Goal: Task Accomplishment & Management: Manage account settings

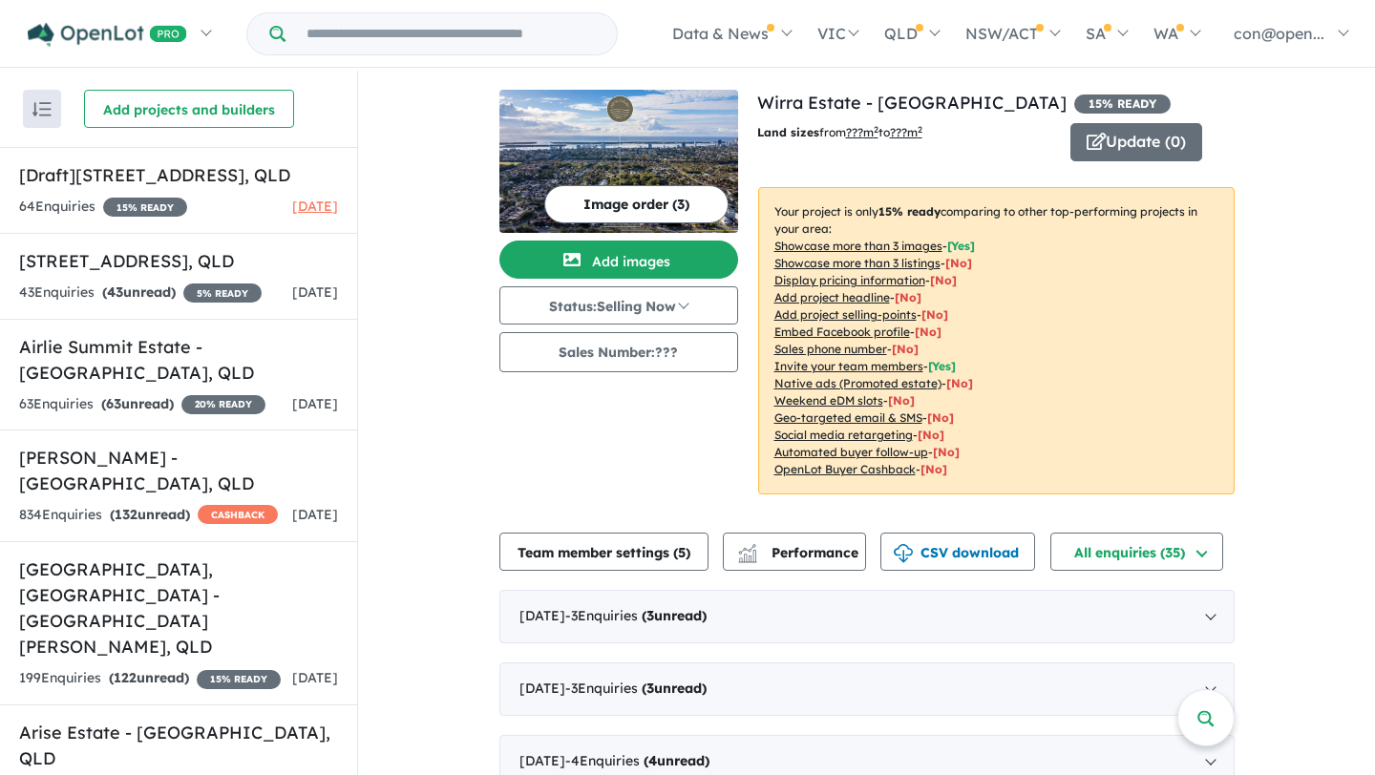
scroll to position [7126, 0]
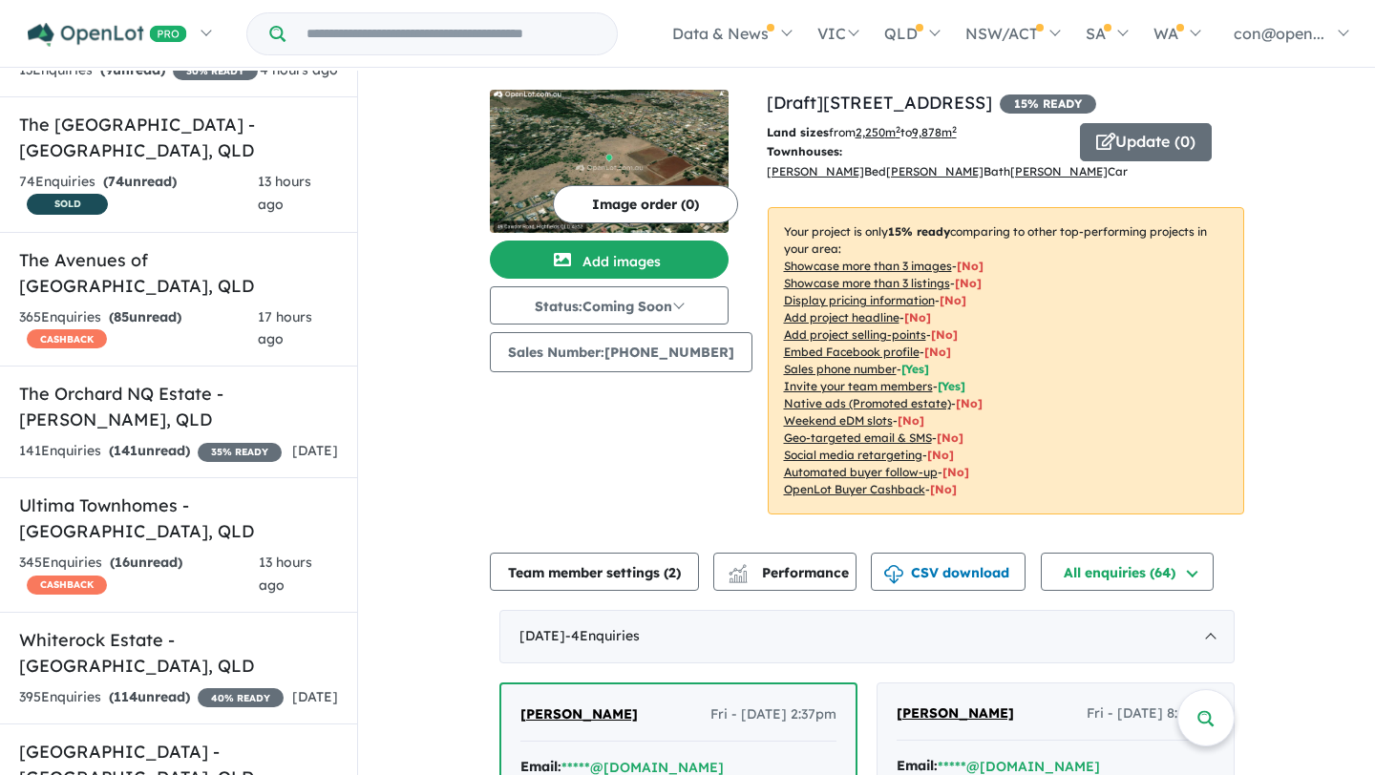
scroll to position [2, 0]
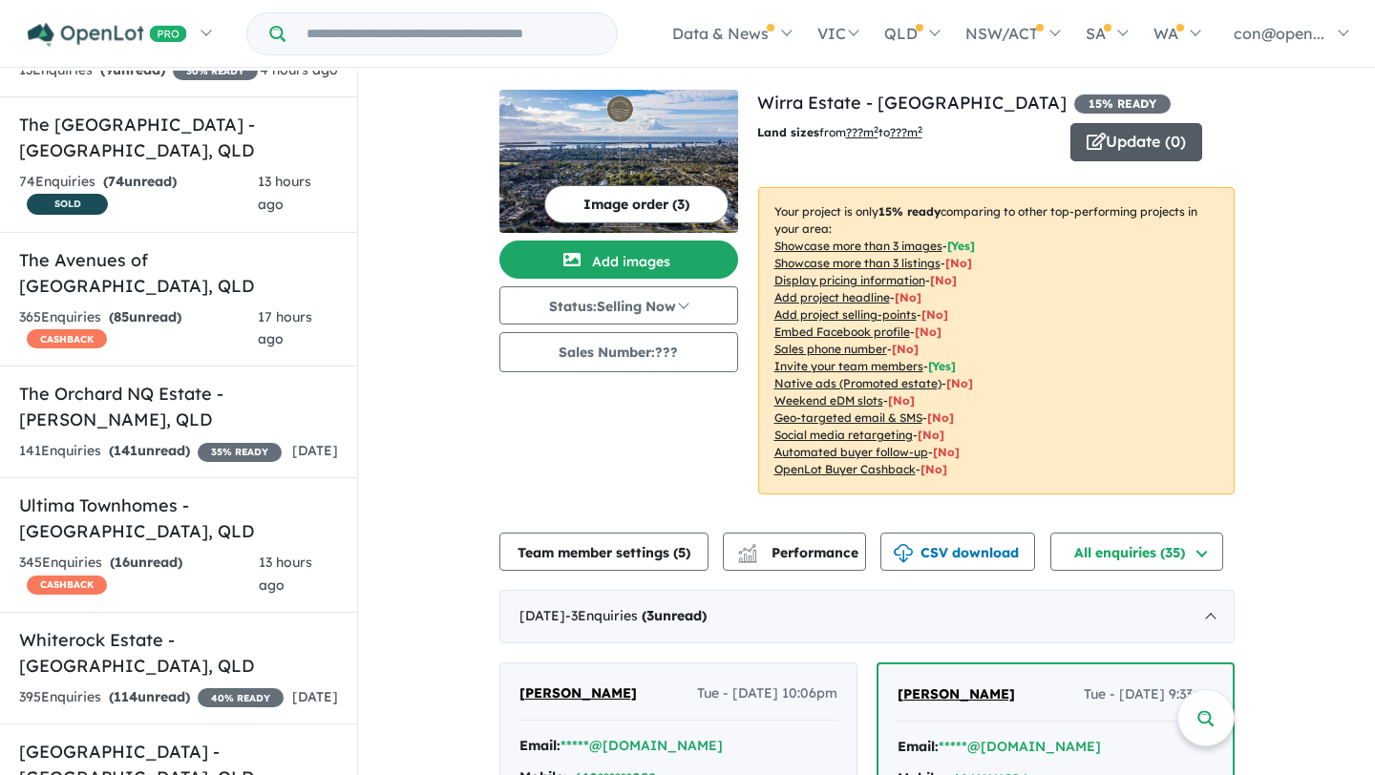
click at [1136, 145] on button "Update ( 0 )" at bounding box center [1136, 142] width 132 height 38
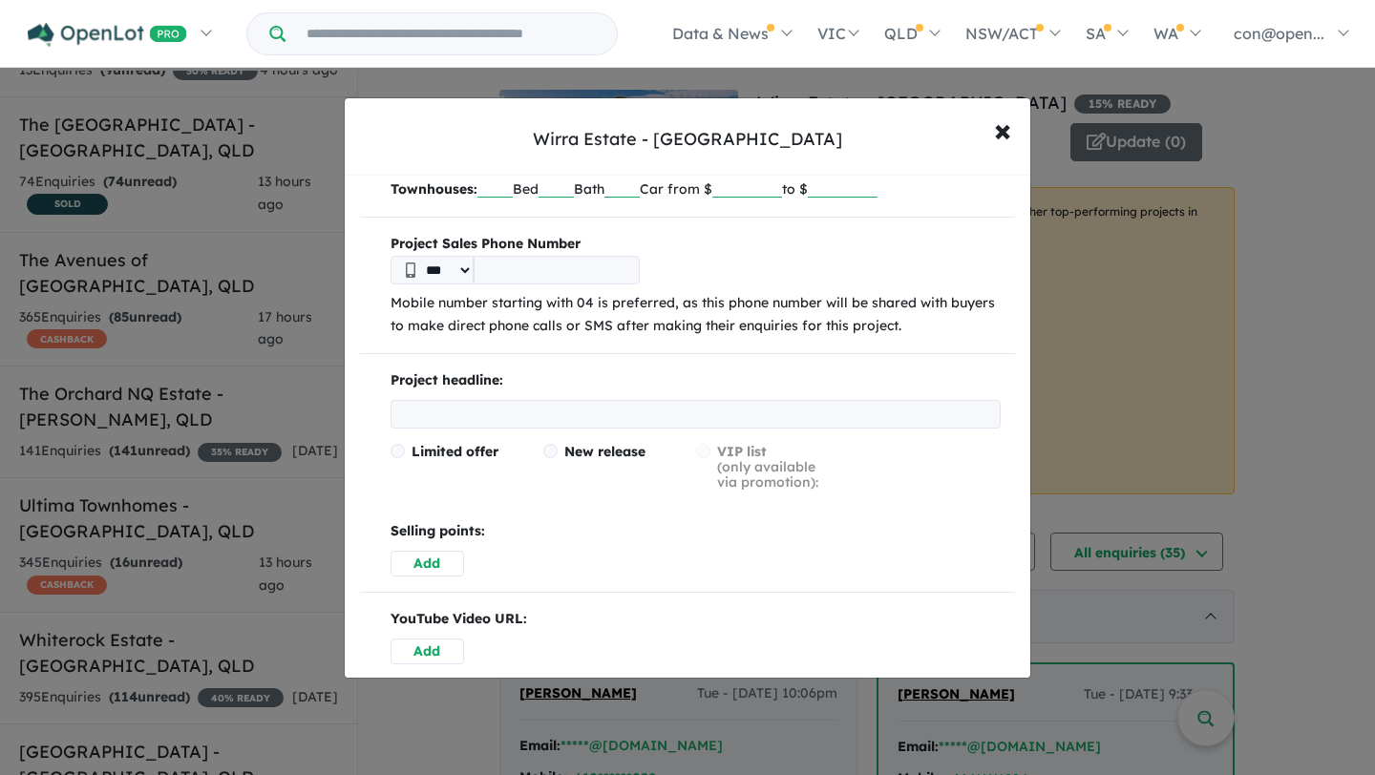
scroll to position [206, 0]
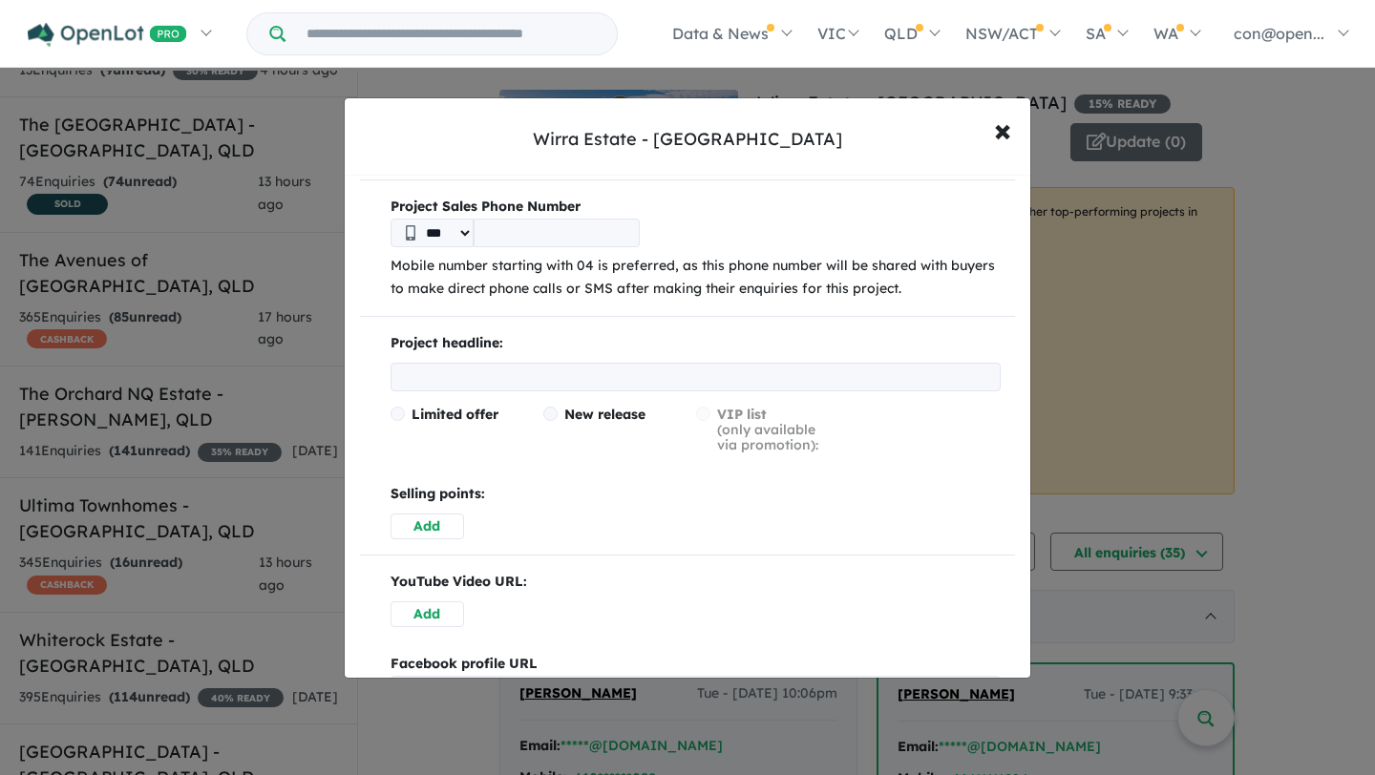
click at [472, 369] on input "text" at bounding box center [695, 377] width 610 height 29
click at [436, 430] on div "Limited offer" at bounding box center [466, 430] width 153 height 46
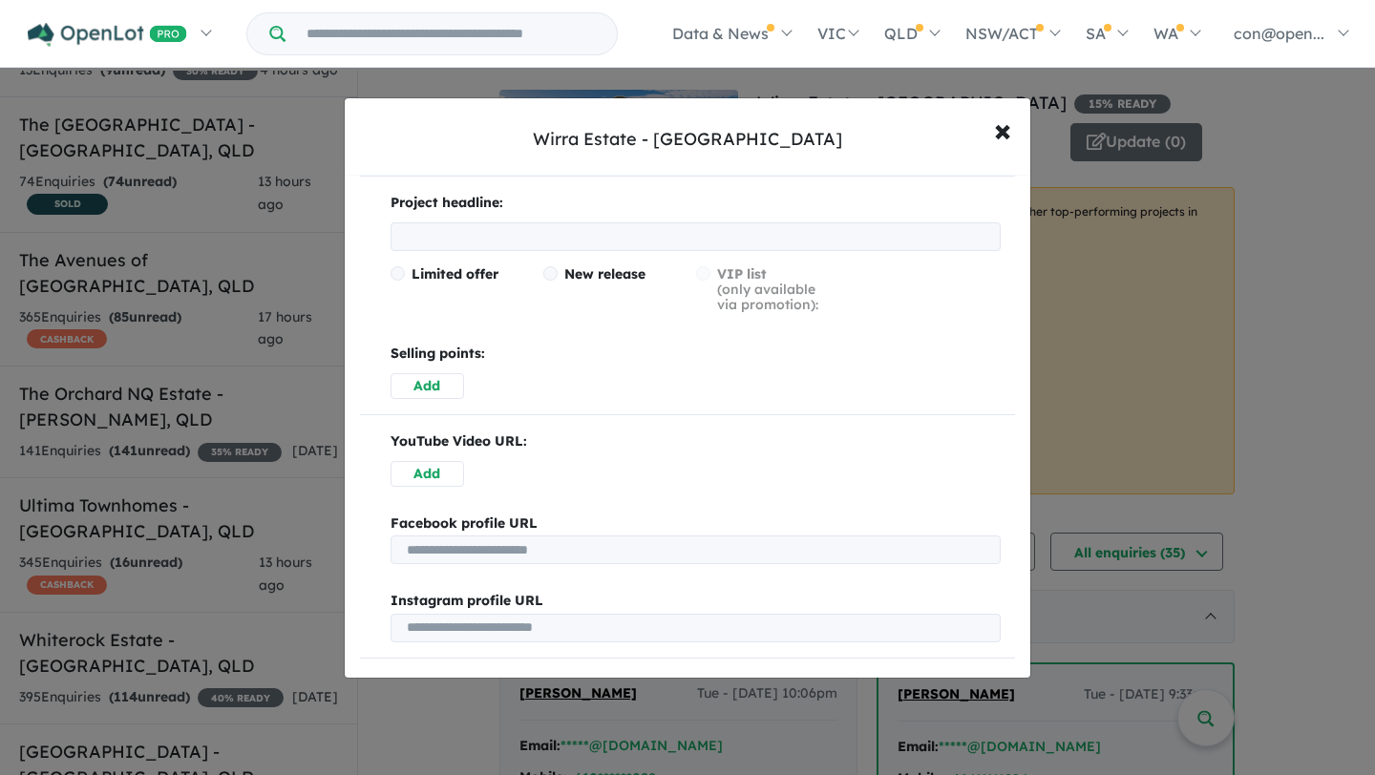
scroll to position [424, 0]
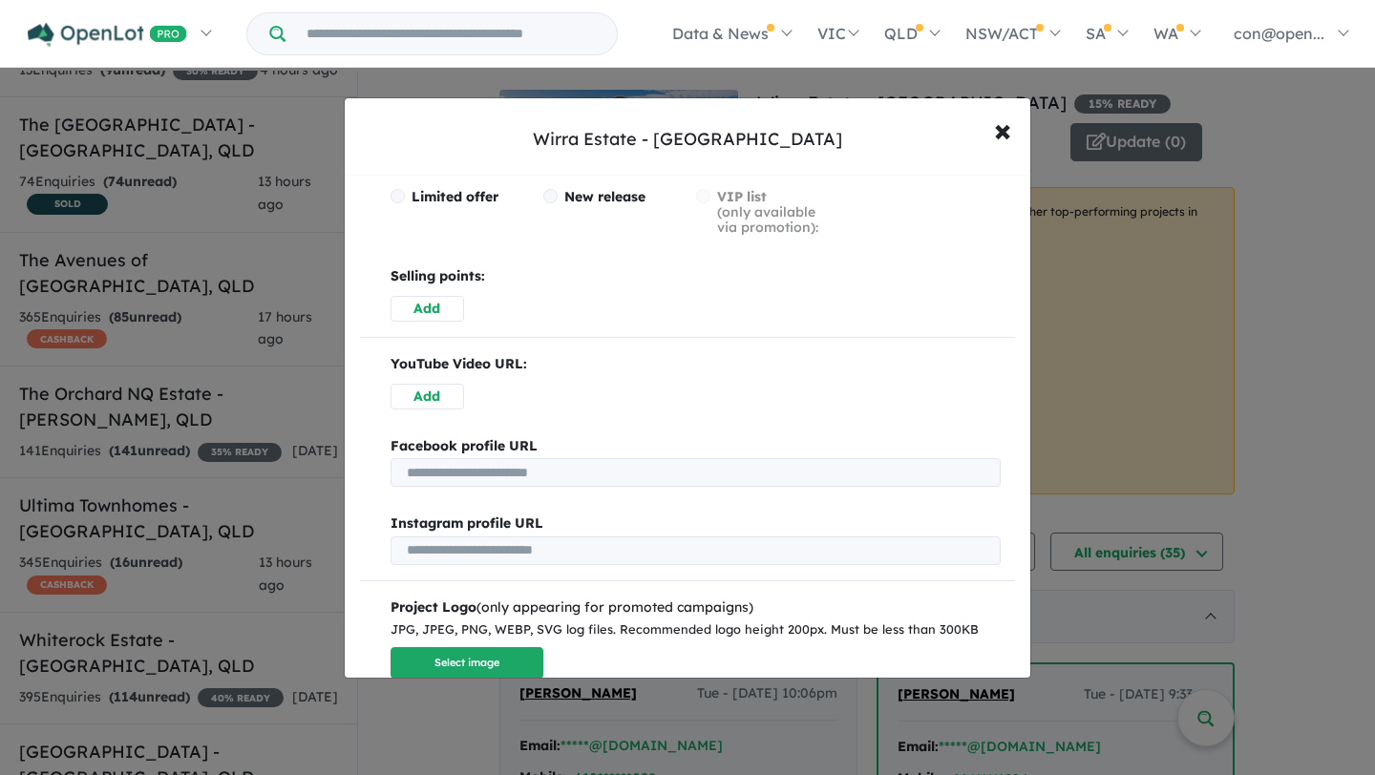
click at [427, 306] on button "Add" at bounding box center [427, 309] width 74 height 26
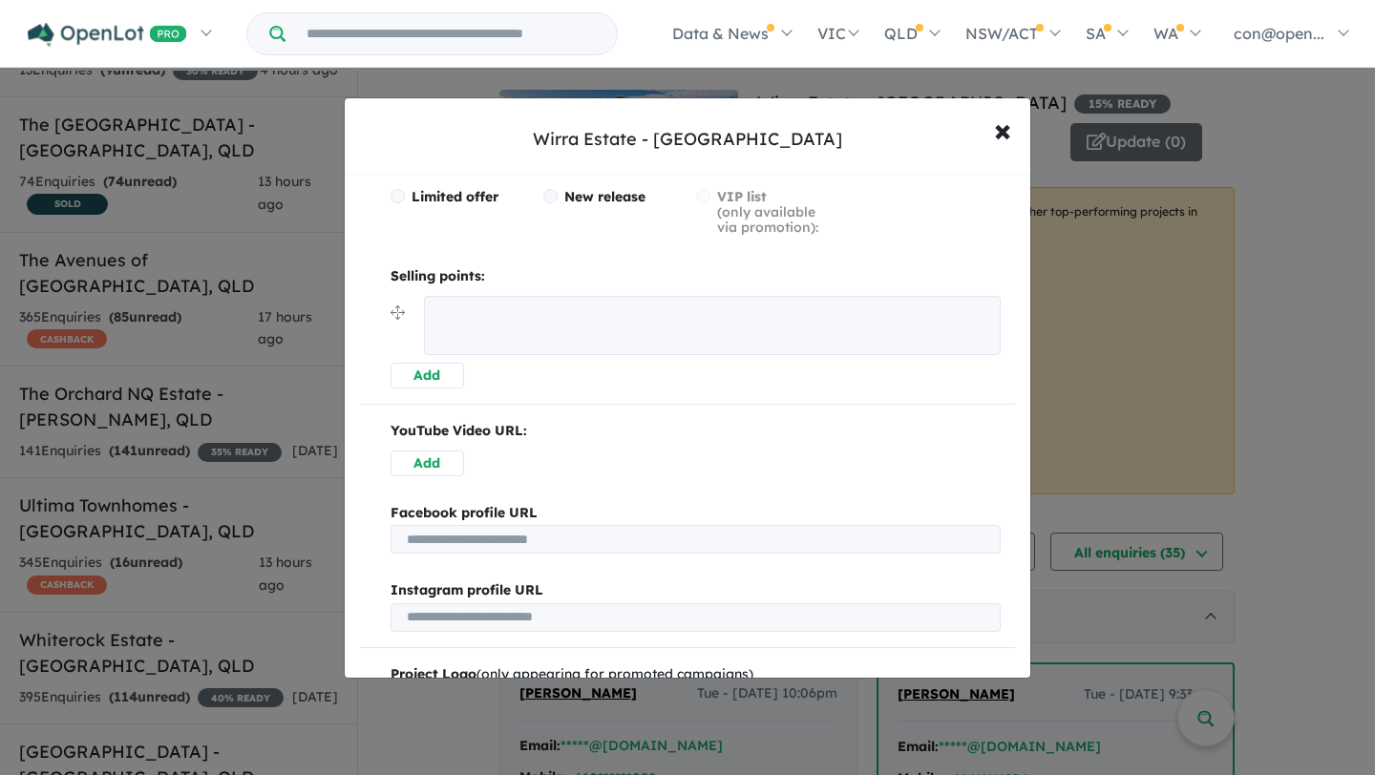
click at [433, 373] on button "Add" at bounding box center [427, 376] width 74 height 26
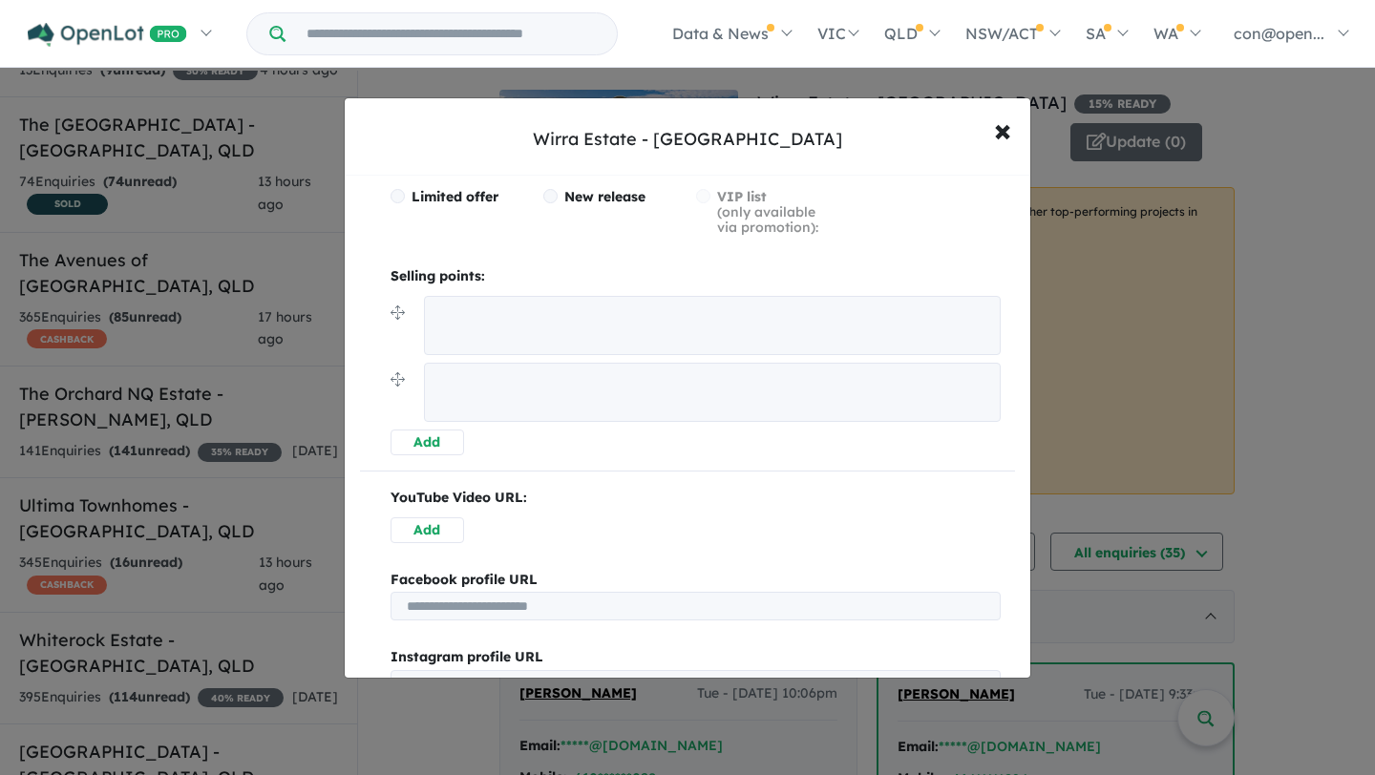
click at [435, 437] on button "Add" at bounding box center [427, 443] width 74 height 26
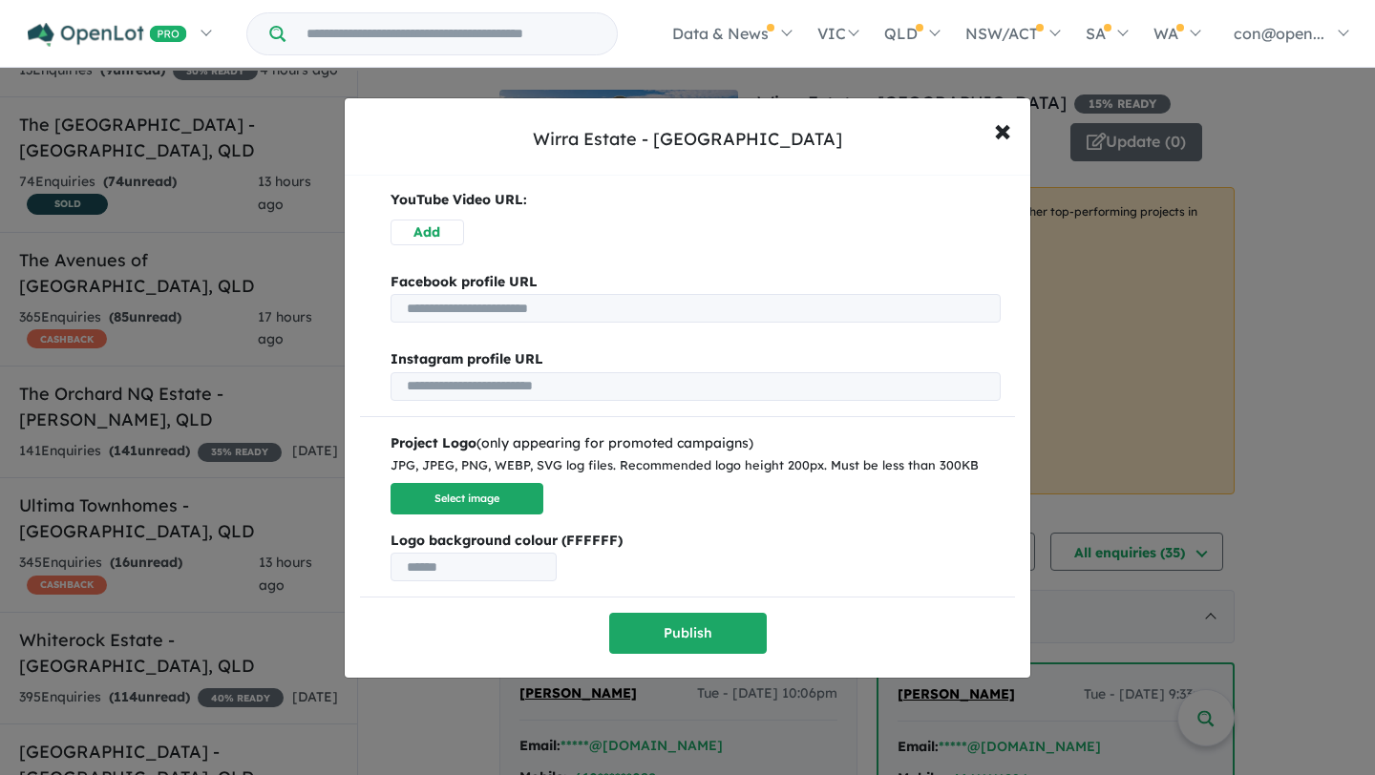
scroll to position [0, 0]
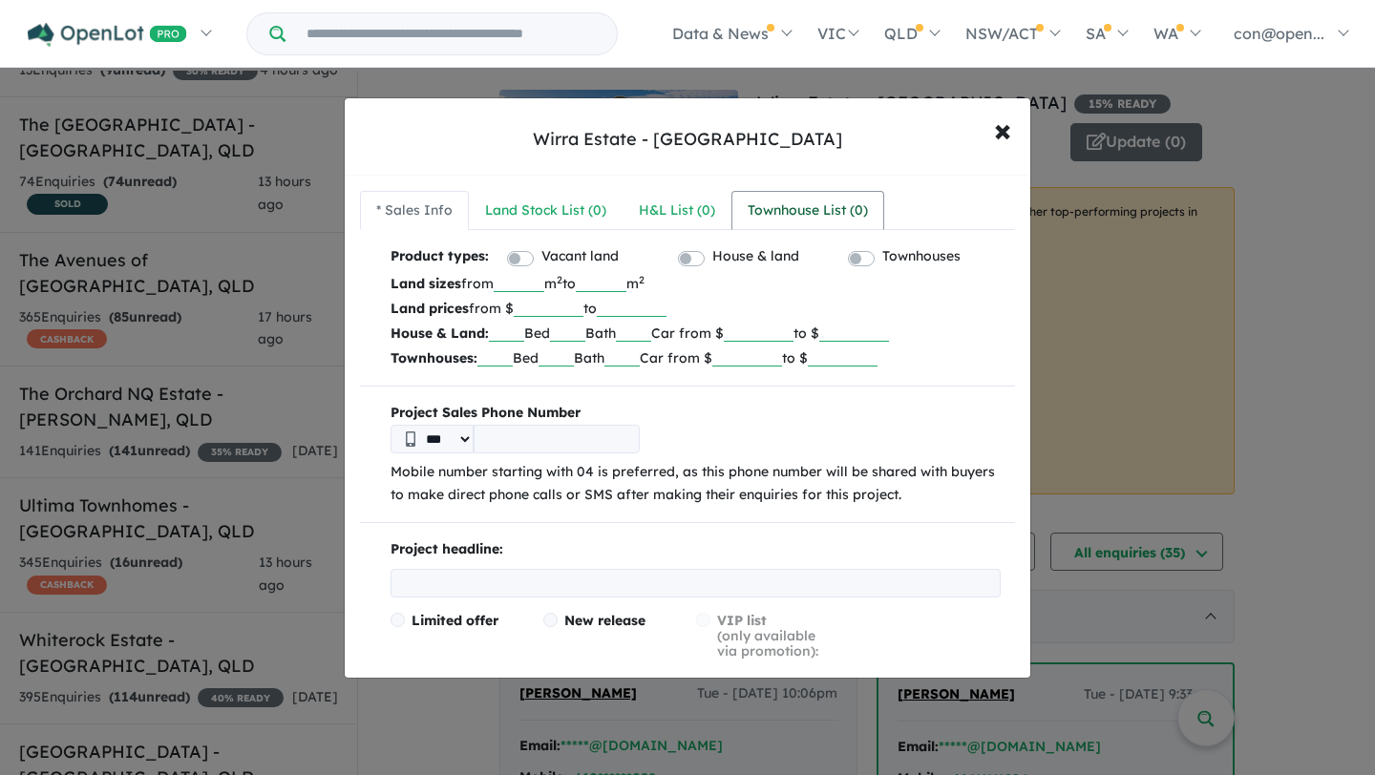
click at [789, 208] on div "Townhouse List ( 0 )" at bounding box center [807, 211] width 120 height 23
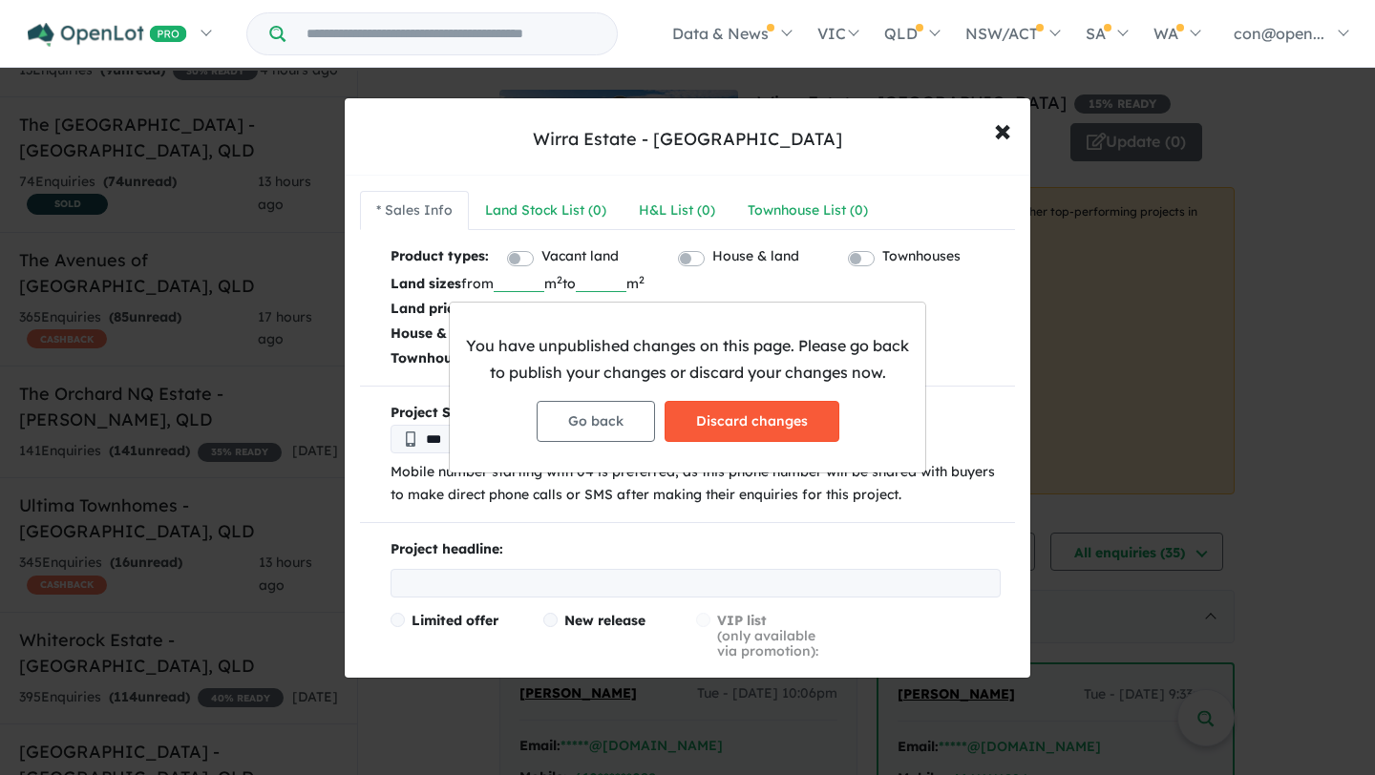
click at [744, 424] on button "Discard changes" at bounding box center [751, 421] width 175 height 41
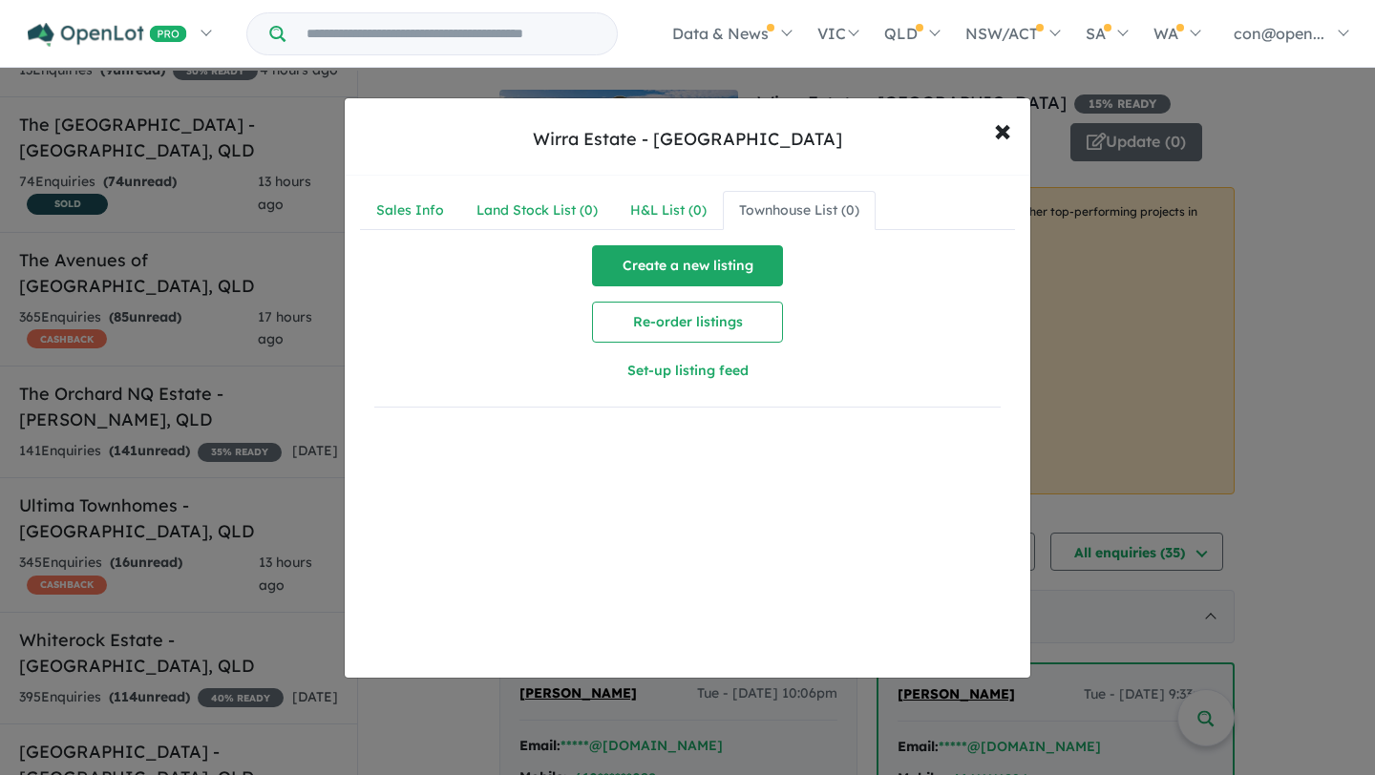
click at [712, 251] on button "Create a new listing" at bounding box center [687, 265] width 191 height 41
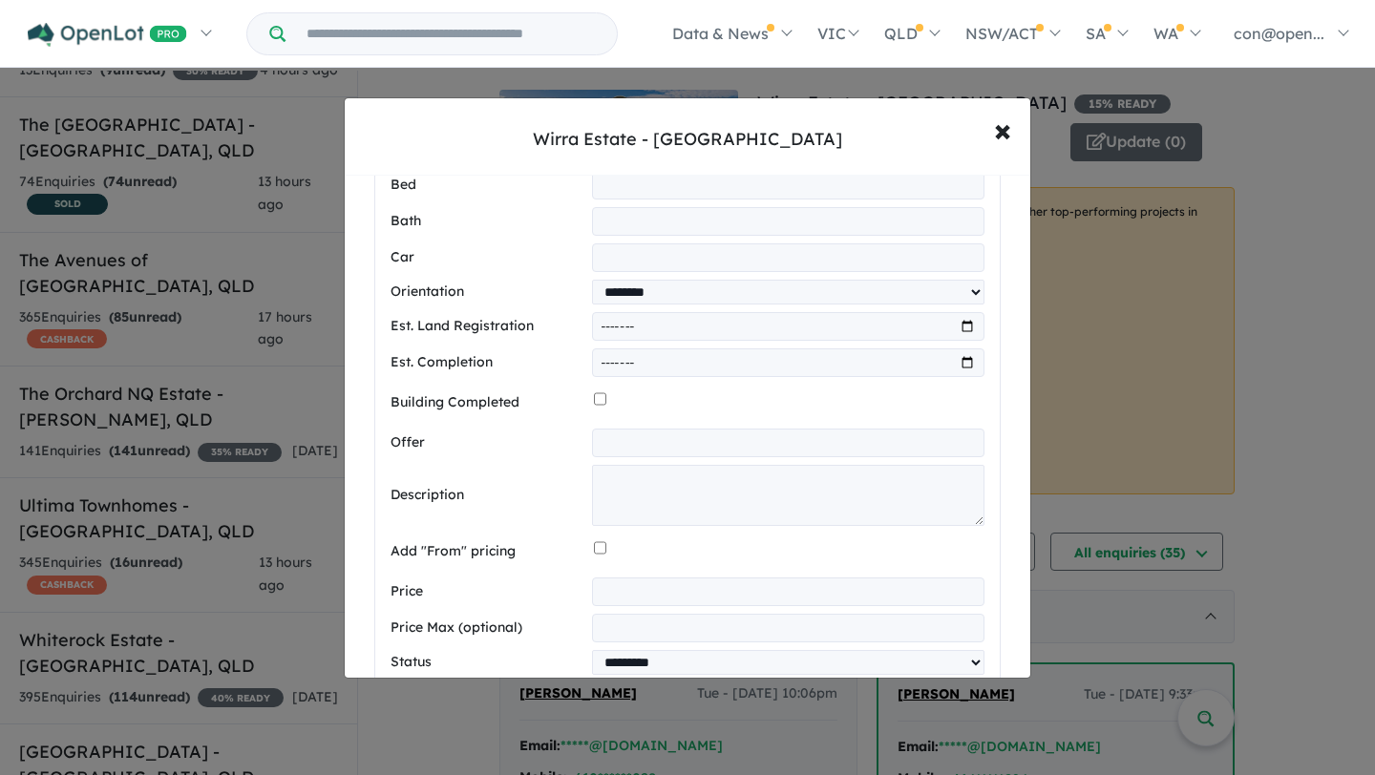
scroll to position [460, 0]
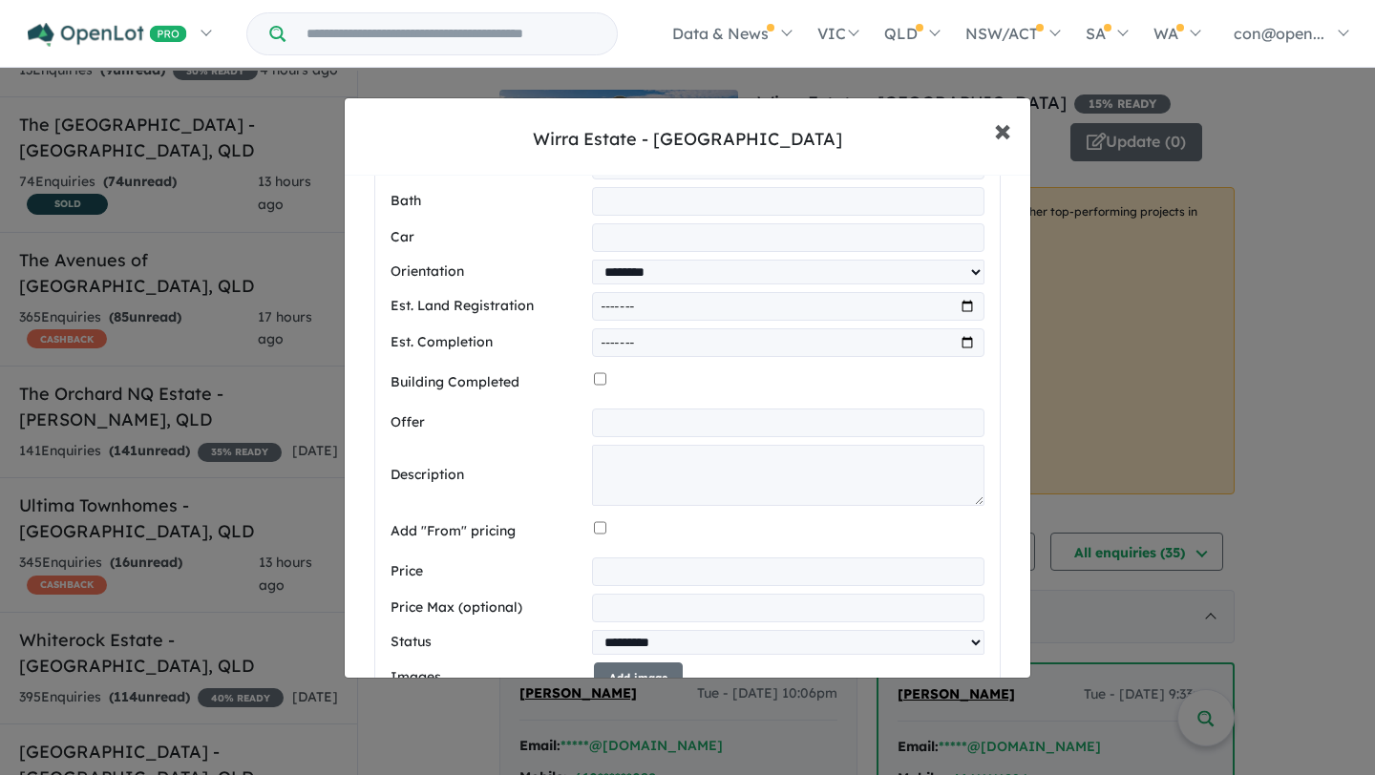
click at [1005, 137] on span "×" at bounding box center [1002, 129] width 17 height 41
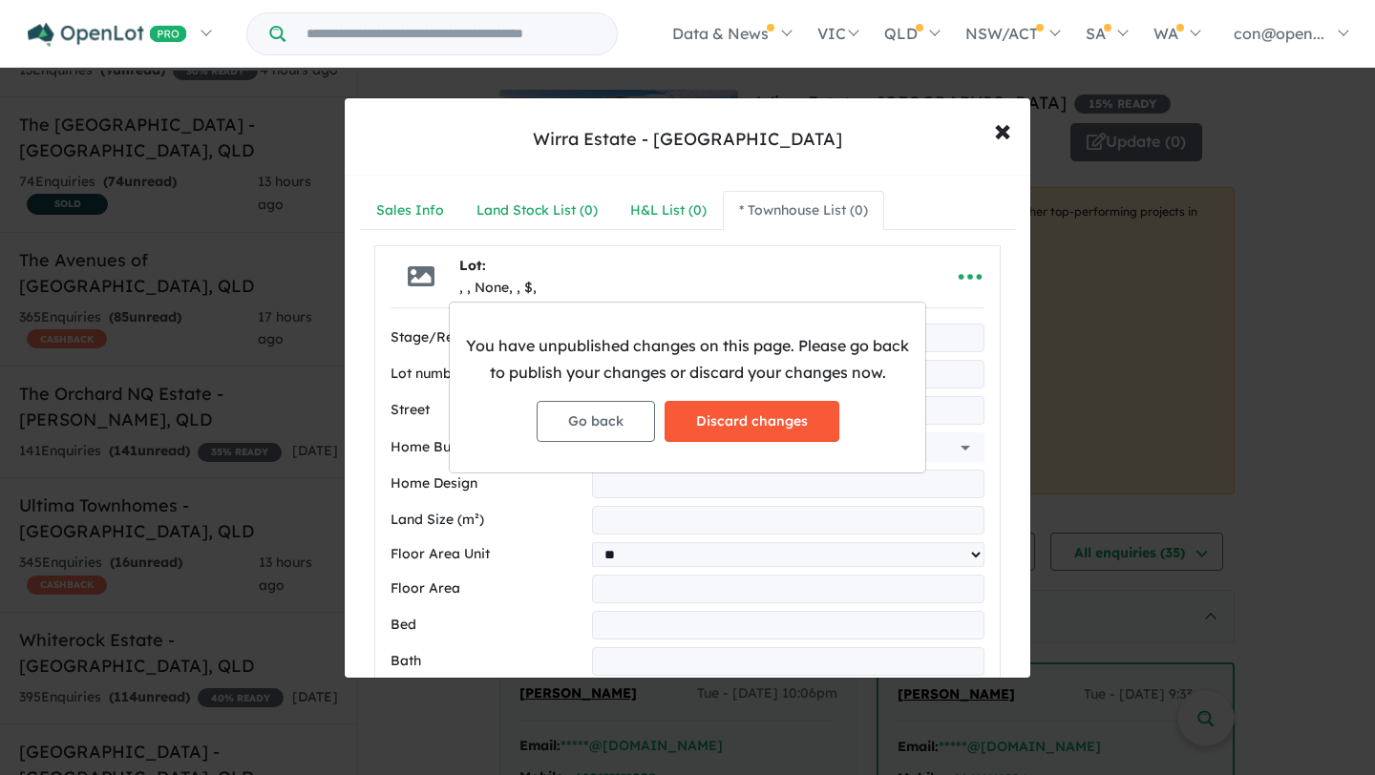
click at [727, 430] on button "Discard changes" at bounding box center [751, 421] width 175 height 41
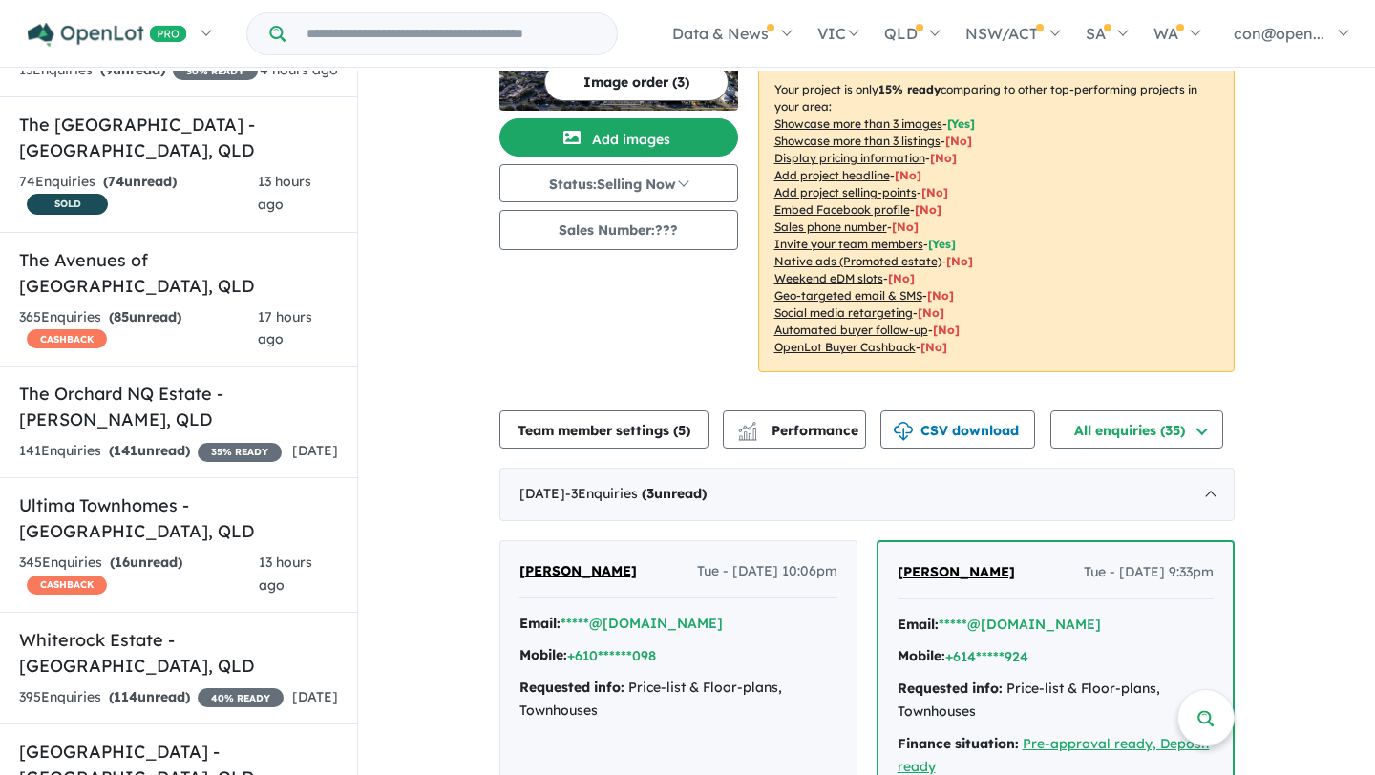
scroll to position [126, 0]
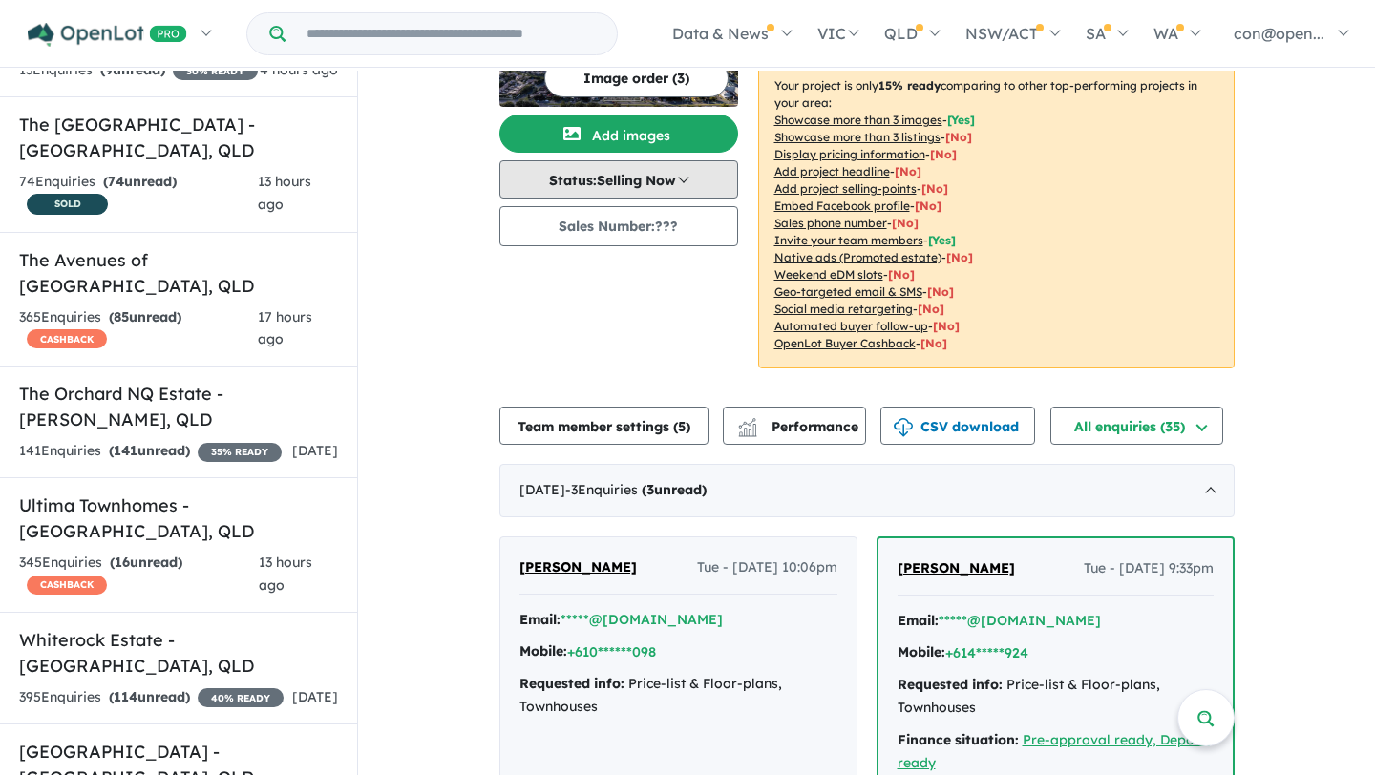
click at [600, 185] on button "Status: Selling Now" at bounding box center [618, 179] width 239 height 38
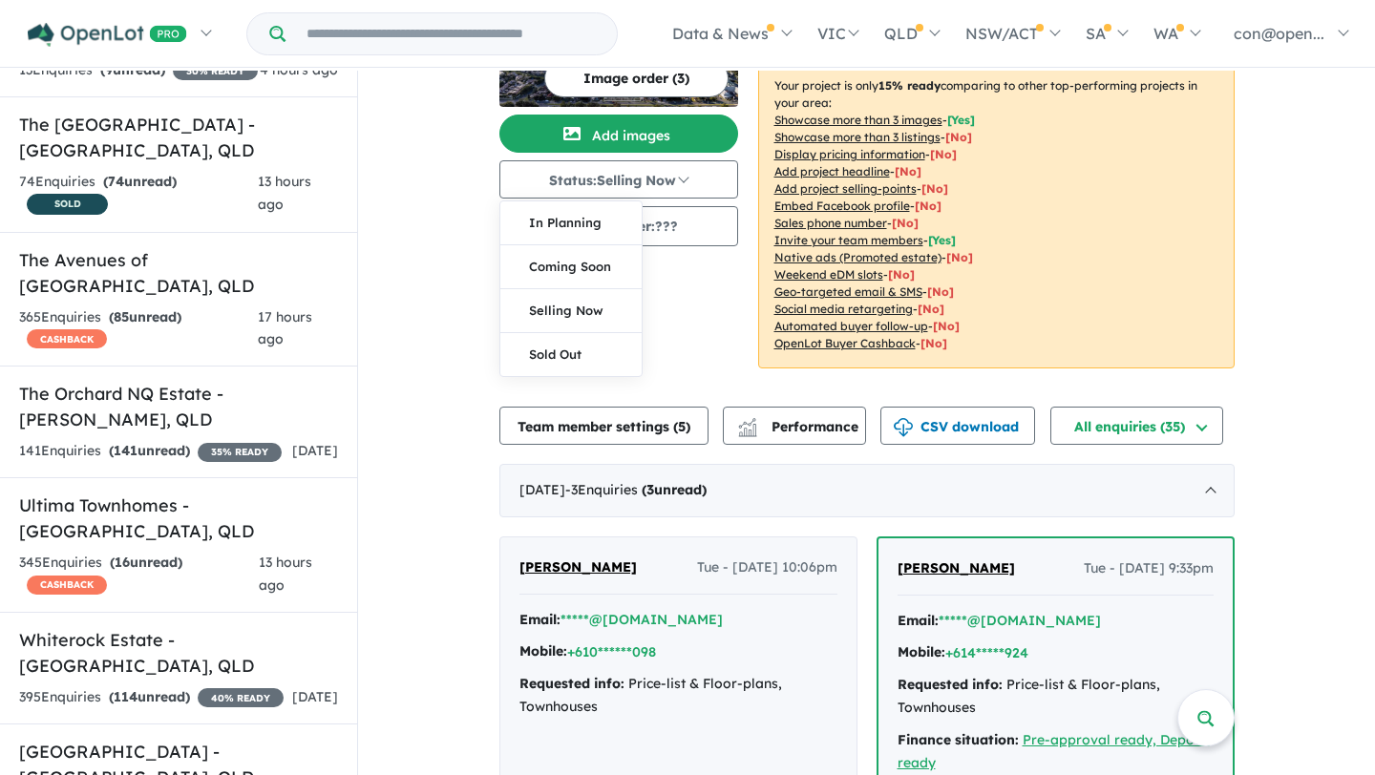
click at [714, 385] on div "Image order ( 3 ) Add images Status: Selling Now In Planning Coming Soon Sellin…" at bounding box center [628, 178] width 258 height 428
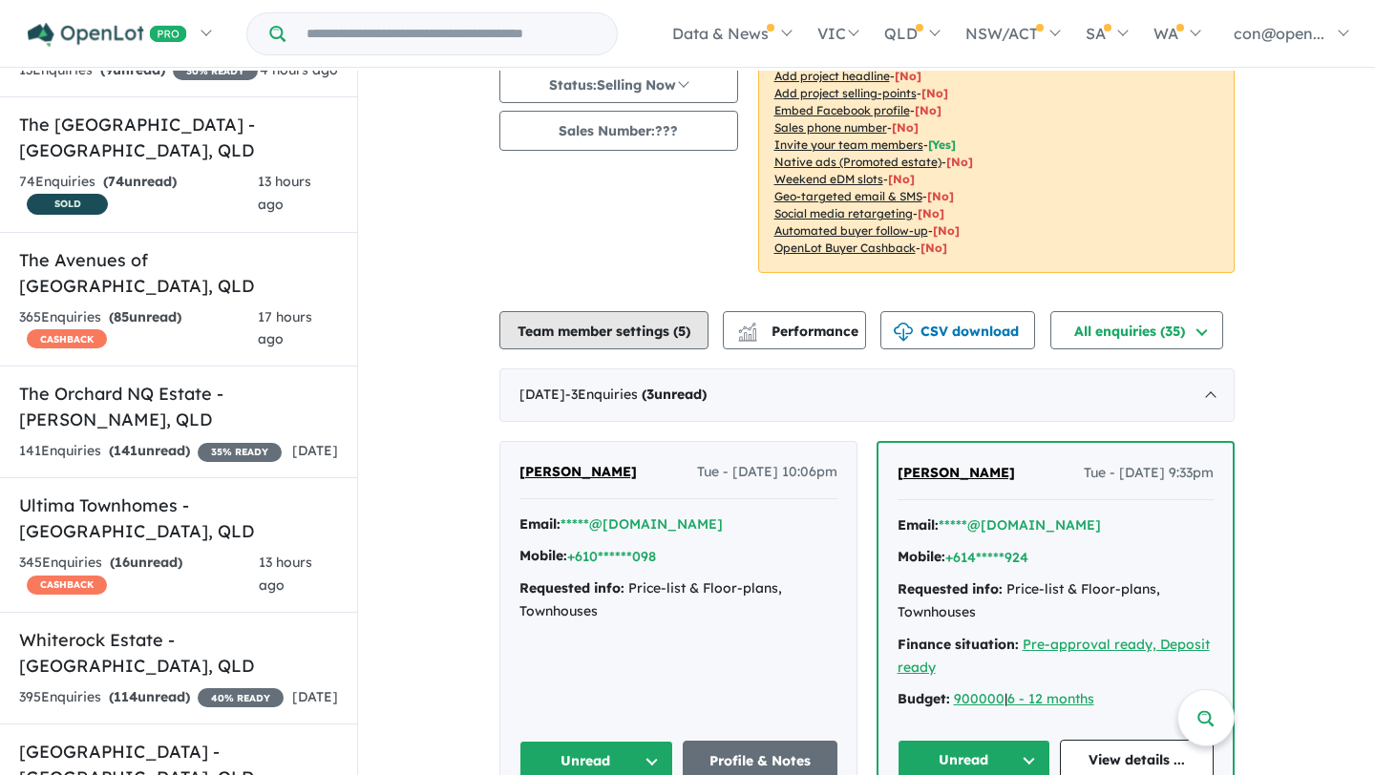
scroll to position [243, 0]
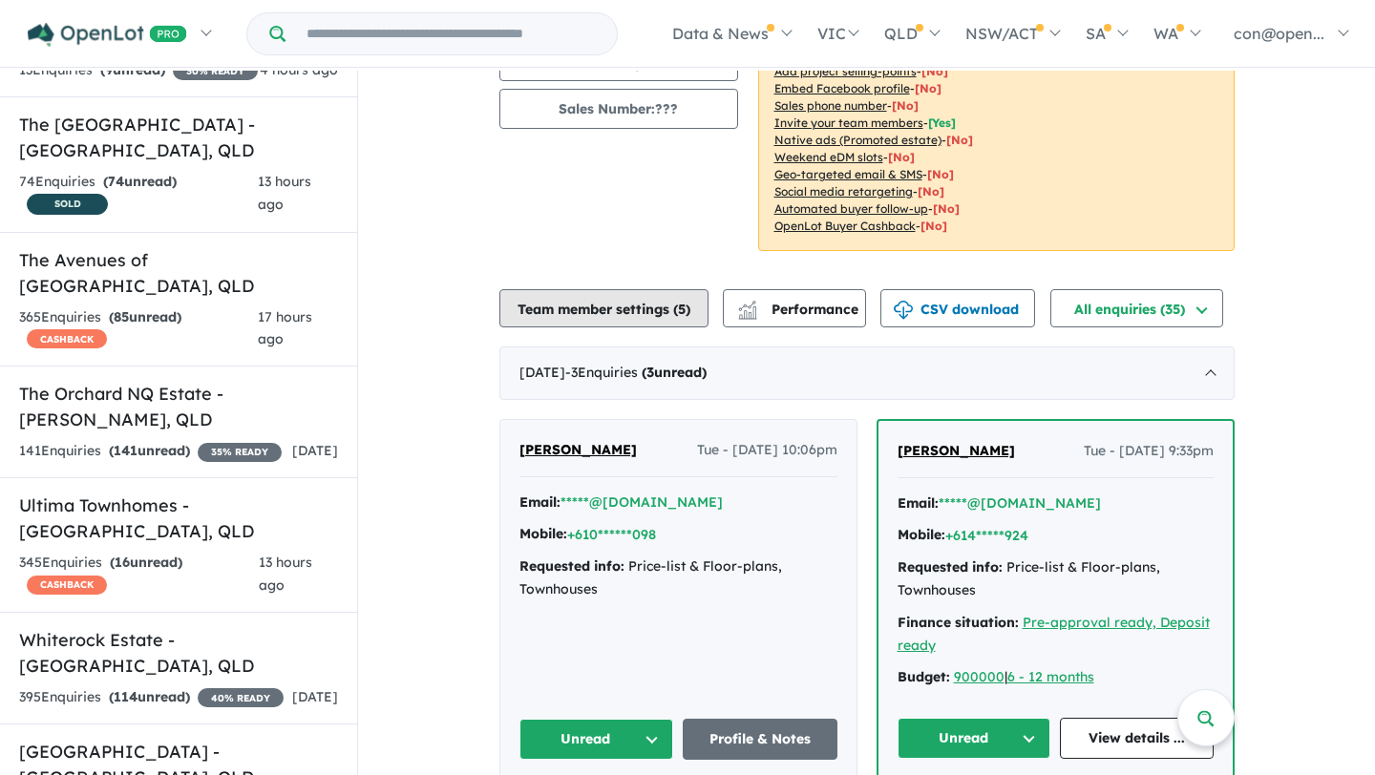
click at [598, 319] on button "Team member settings ( 5 )" at bounding box center [603, 308] width 209 height 38
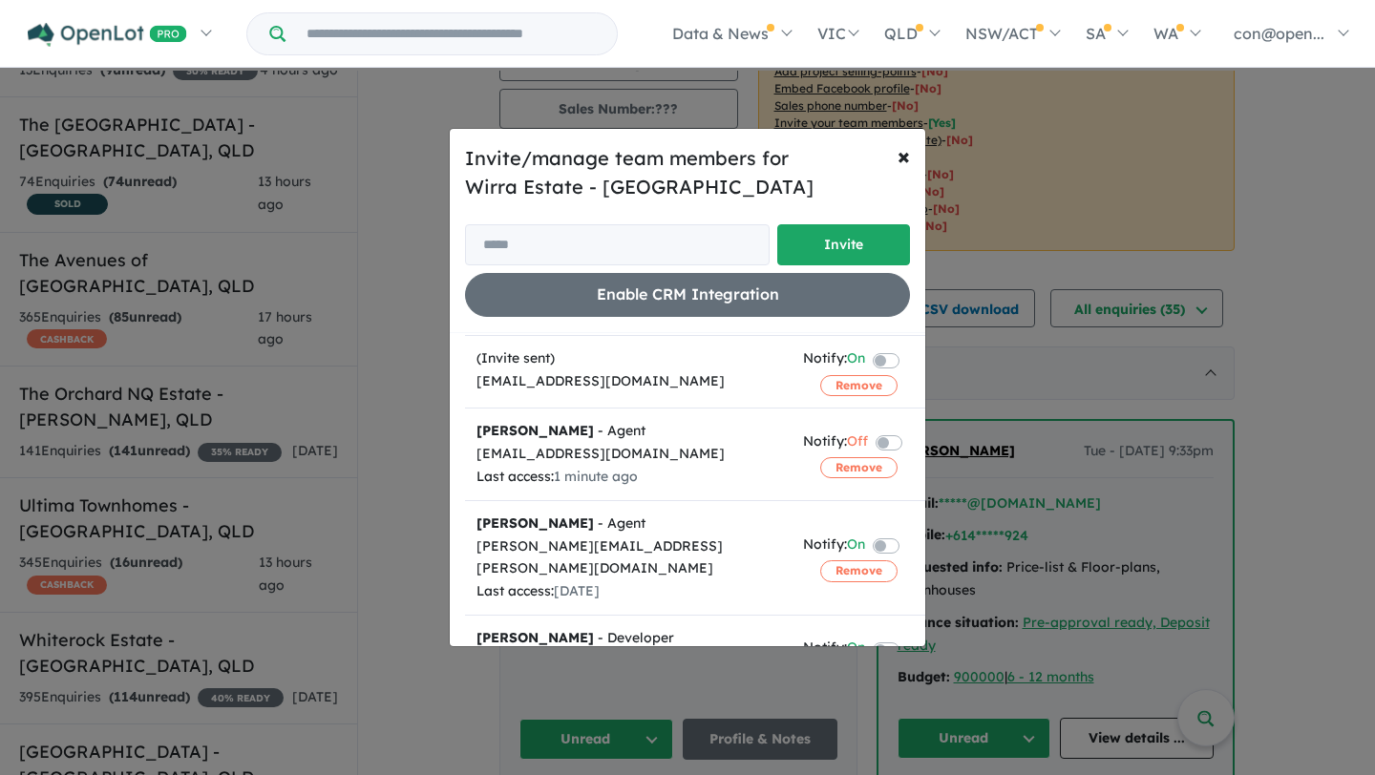
scroll to position [0, 0]
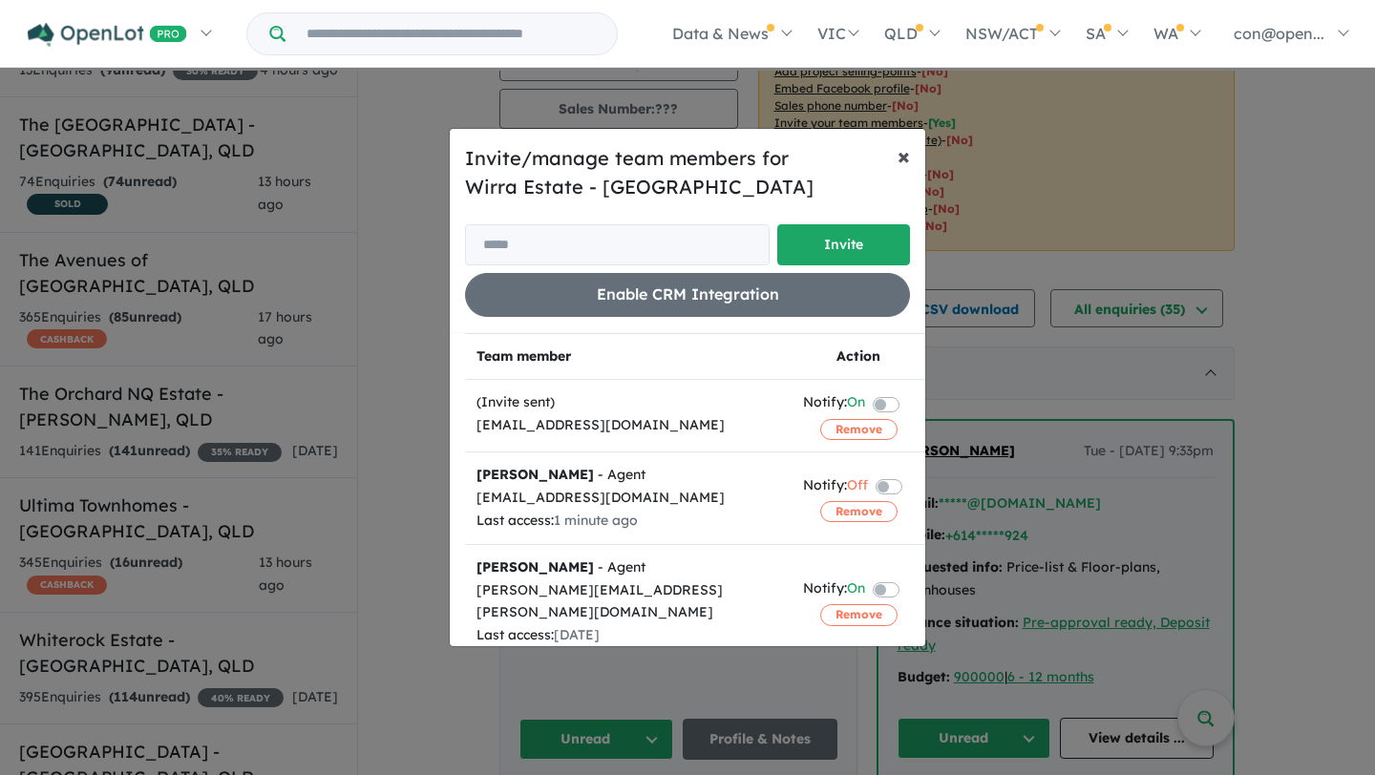
click at [907, 157] on span "×" at bounding box center [903, 155] width 12 height 29
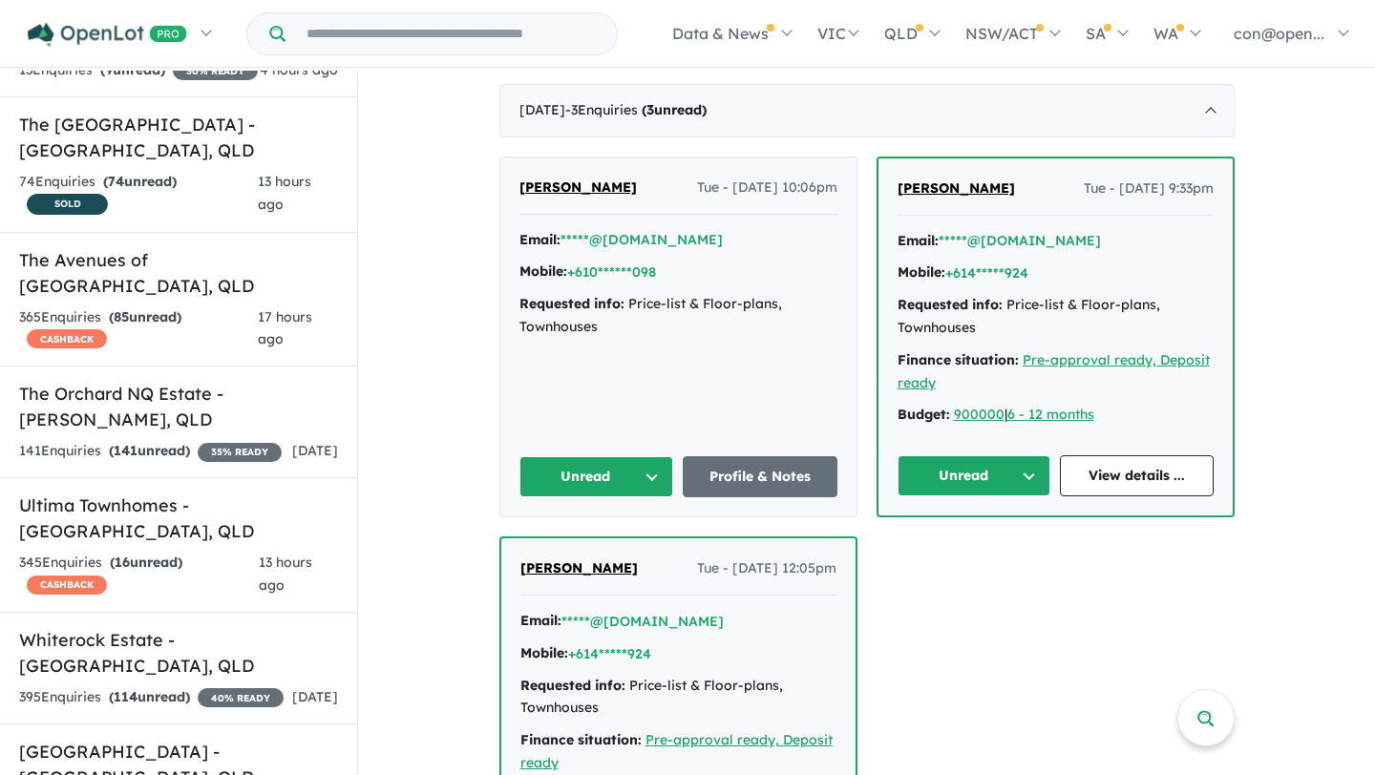
scroll to position [513, 0]
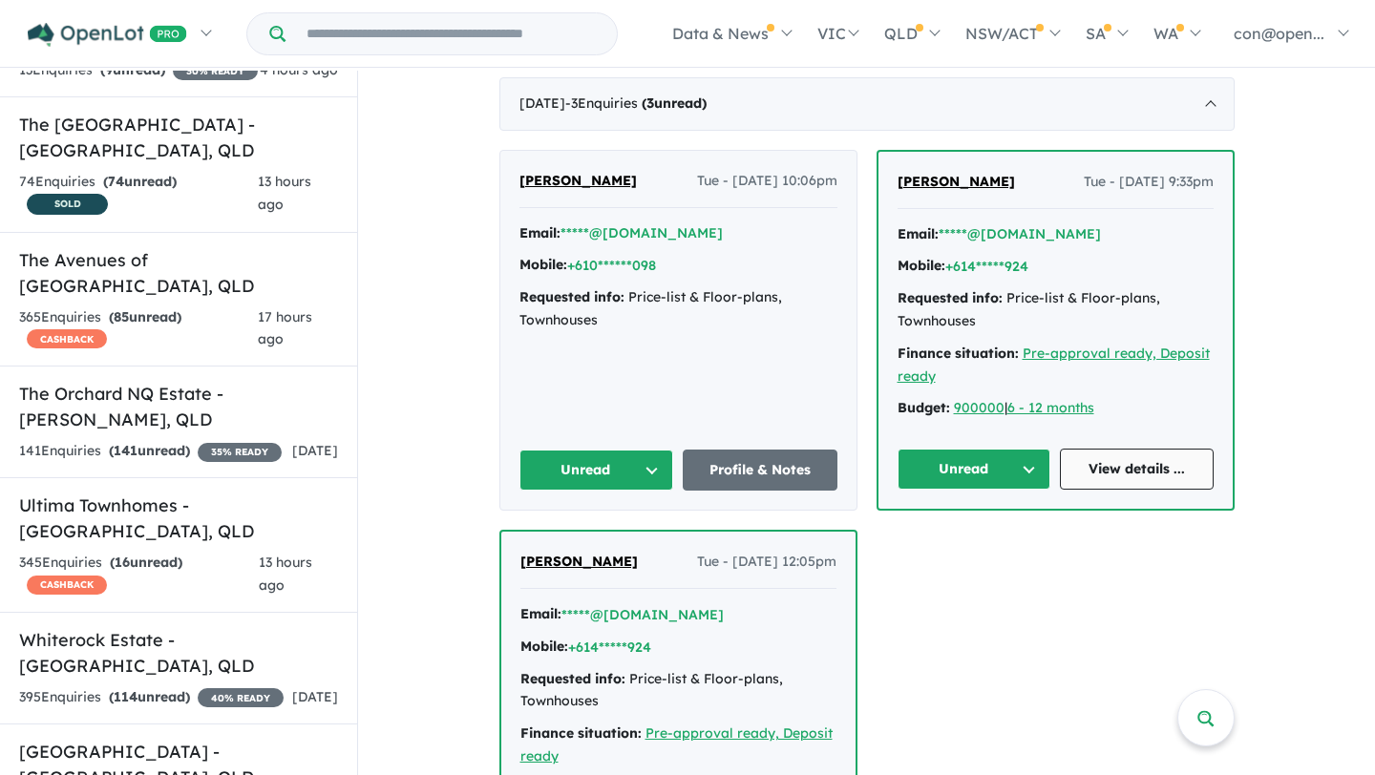
click at [1120, 476] on link "View details ..." at bounding box center [1137, 469] width 154 height 41
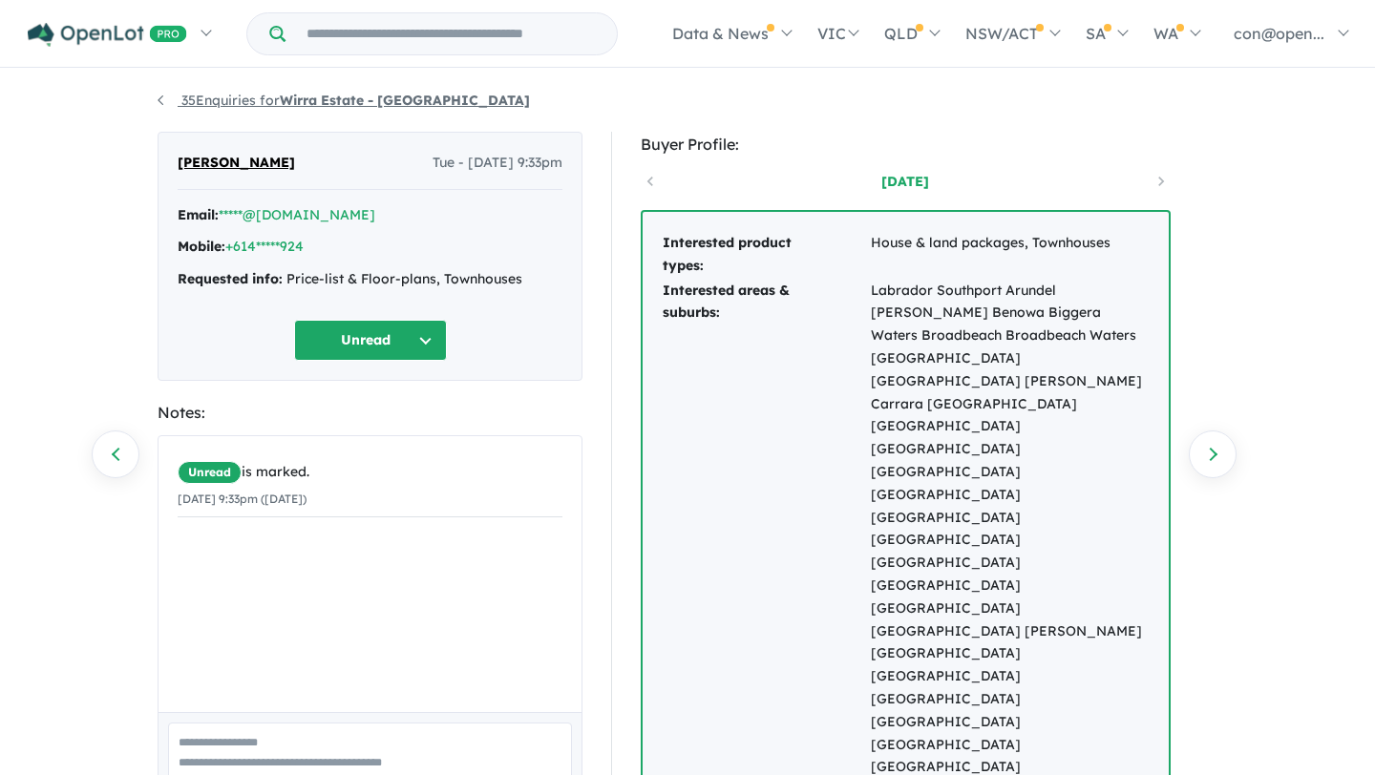
click at [295, 94] on strong "Wirra Estate - [GEOGRAPHIC_DATA]" at bounding box center [405, 100] width 250 height 17
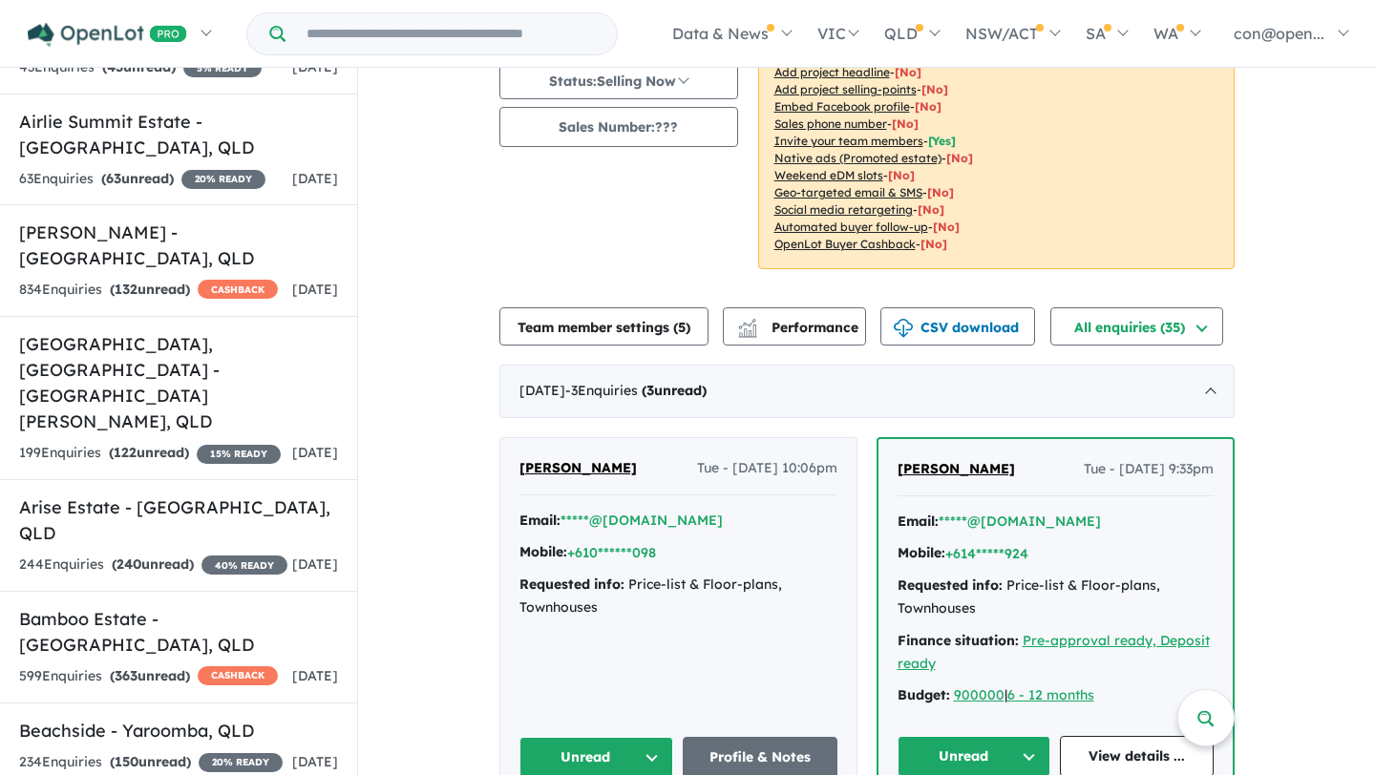
scroll to position [228, 0]
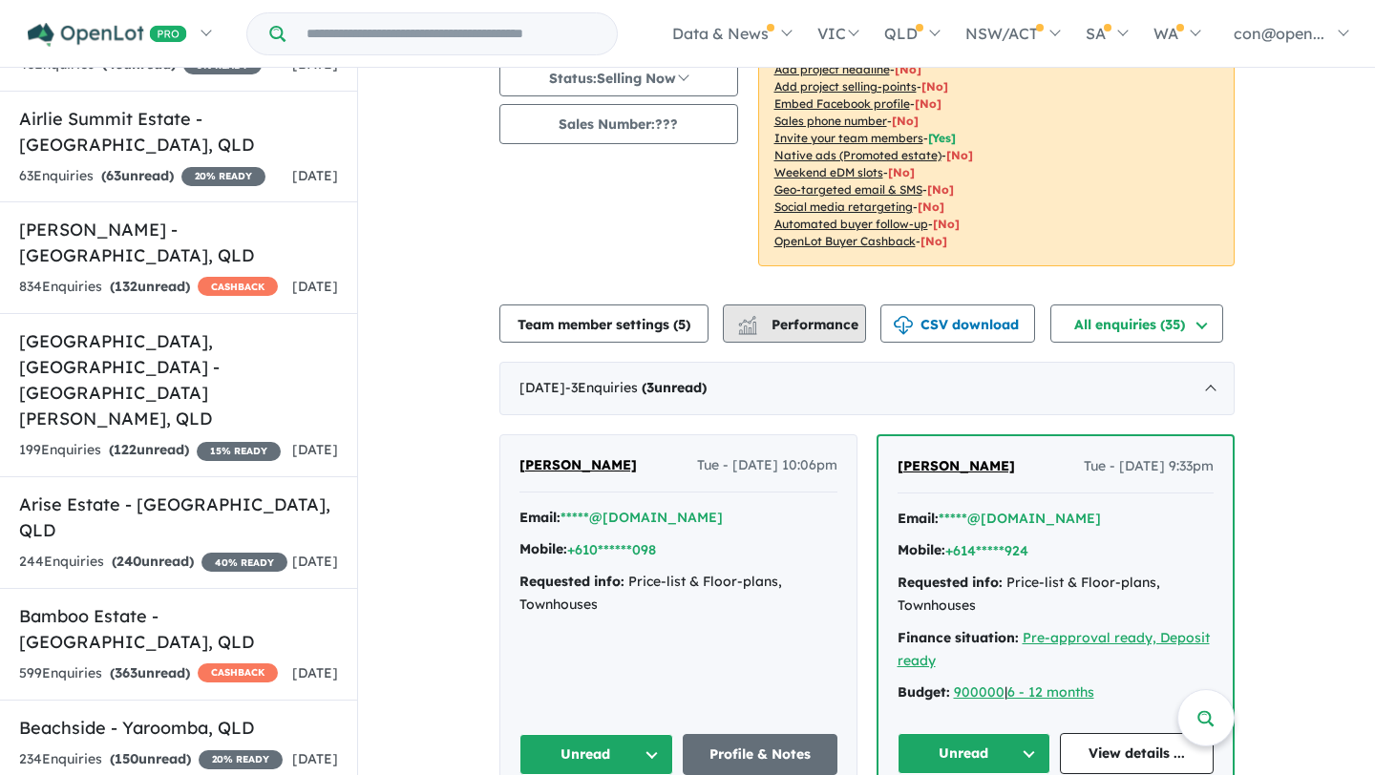
click at [791, 329] on span "Performance" at bounding box center [799, 324] width 117 height 17
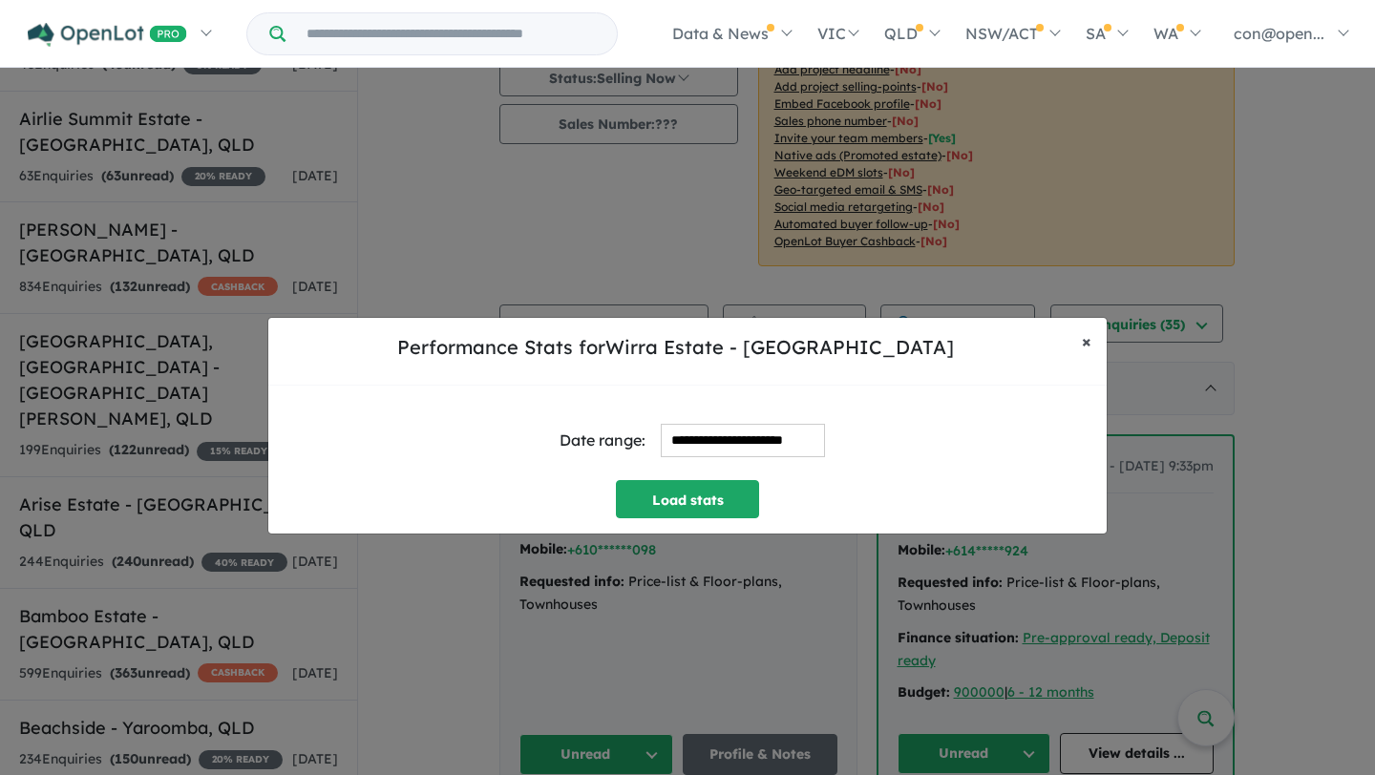
click at [1086, 341] on span "×" at bounding box center [1087, 341] width 10 height 22
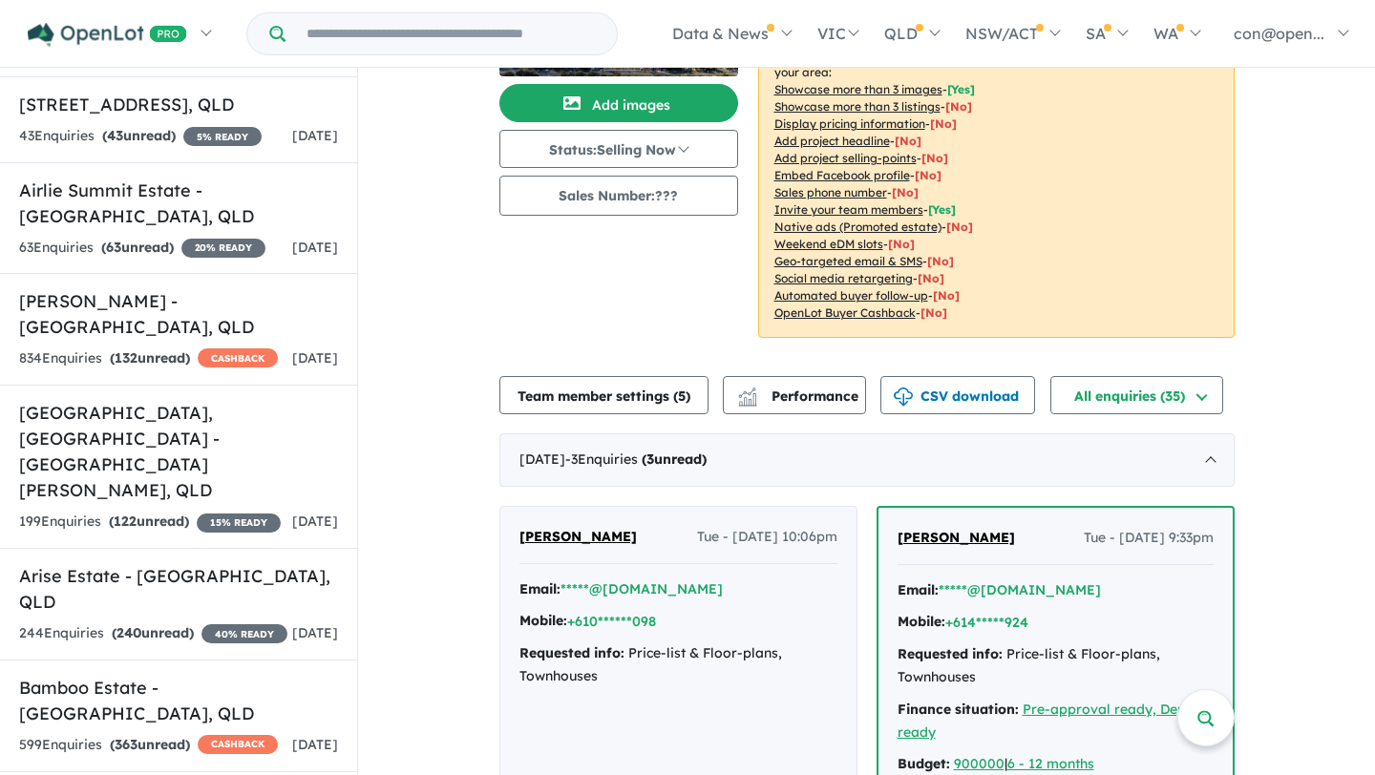
scroll to position [0, 0]
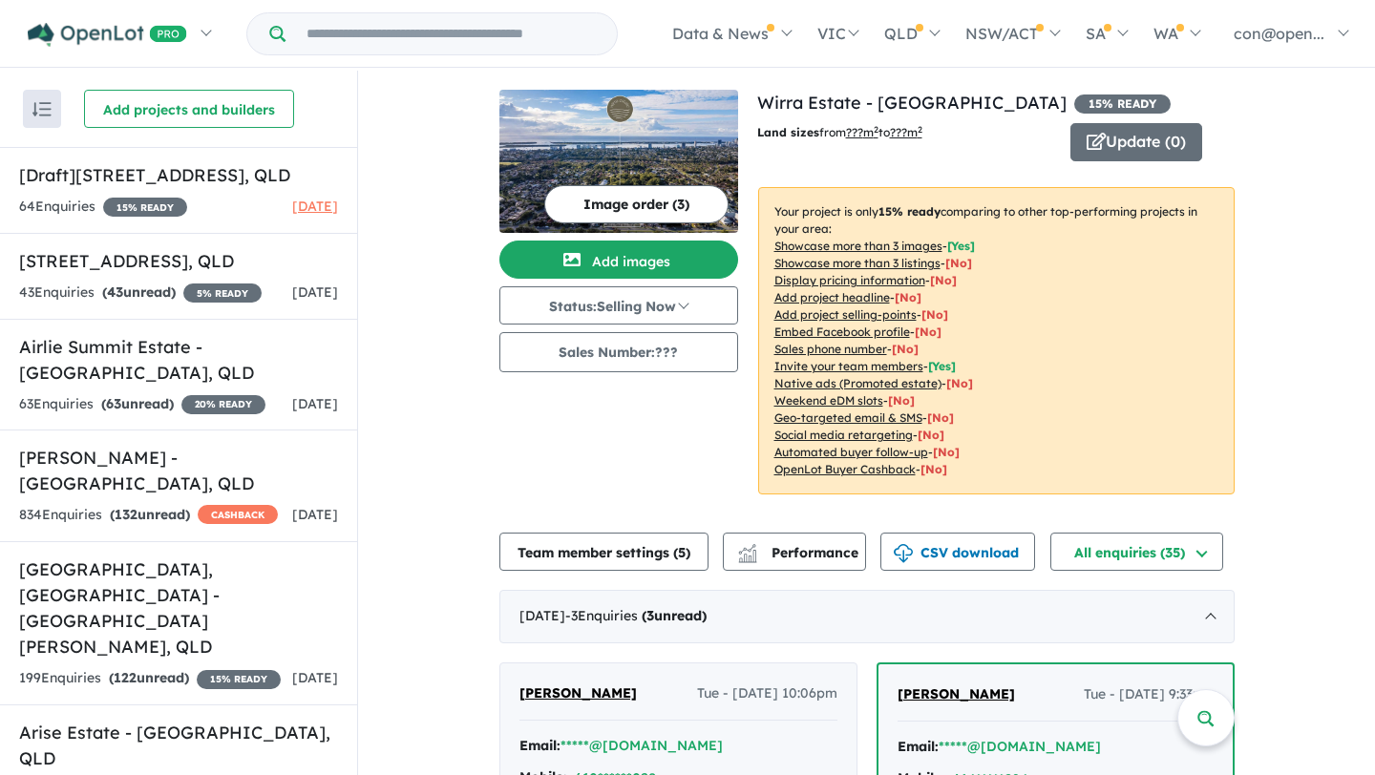
click at [625, 199] on button "Image order ( 3 )" at bounding box center [636, 204] width 184 height 38
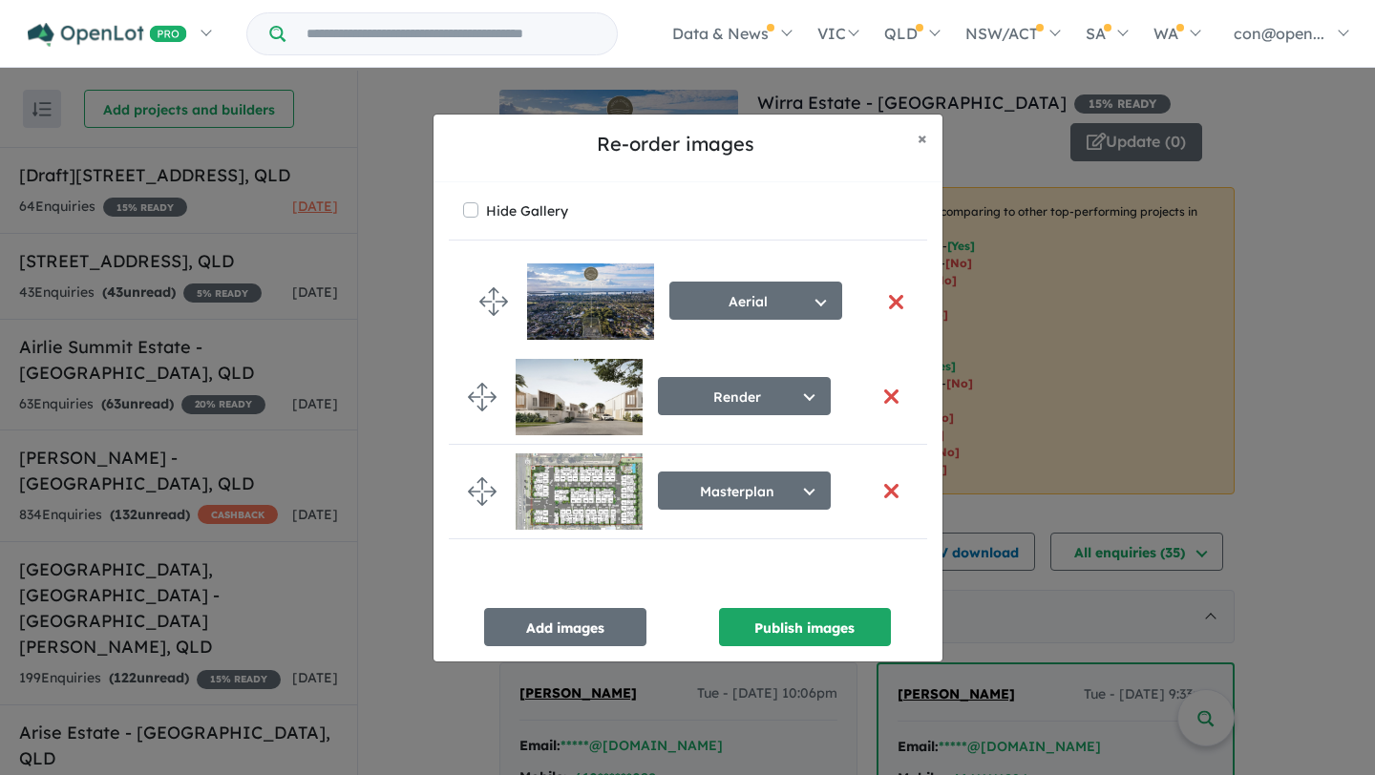
drag, startPoint x: 473, startPoint y: 295, endPoint x: 484, endPoint y: 294, distance: 11.5
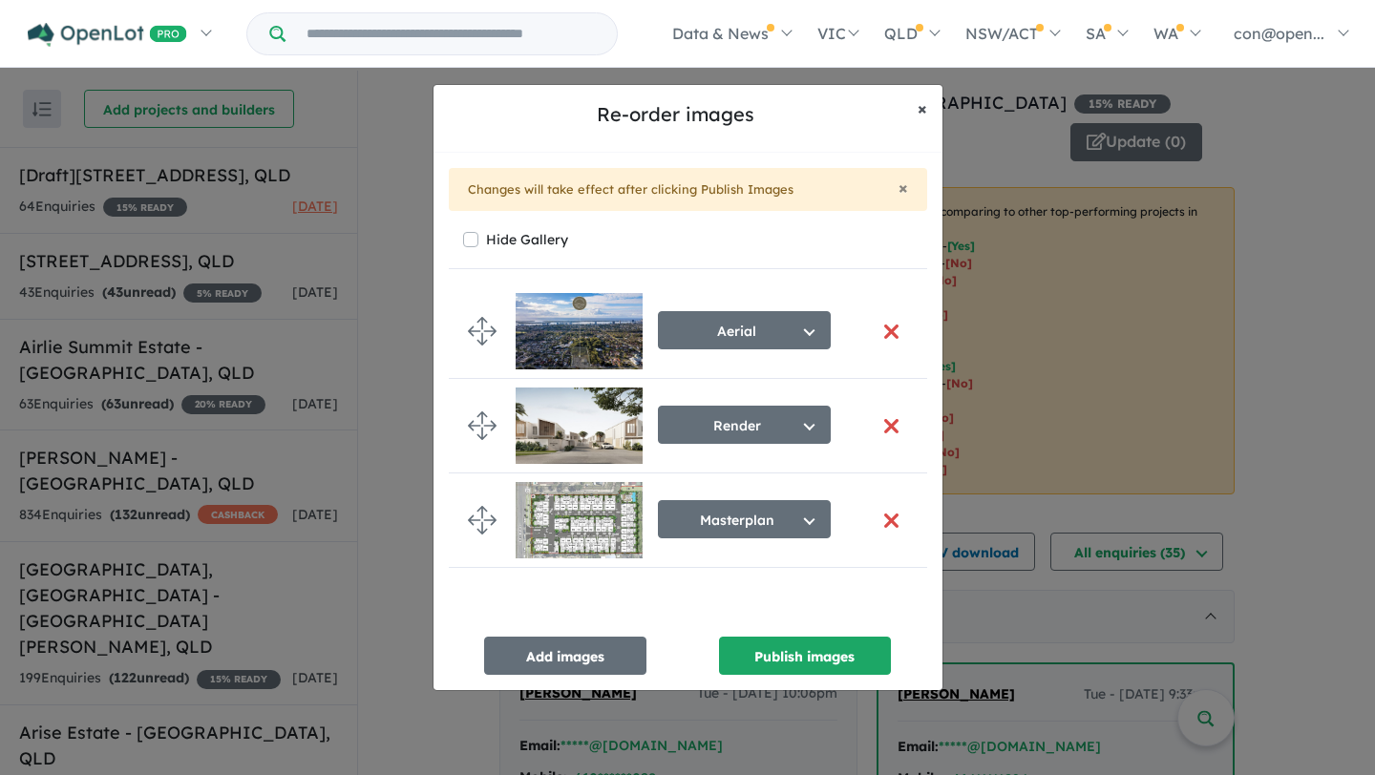
click at [919, 107] on span "×" at bounding box center [922, 108] width 10 height 22
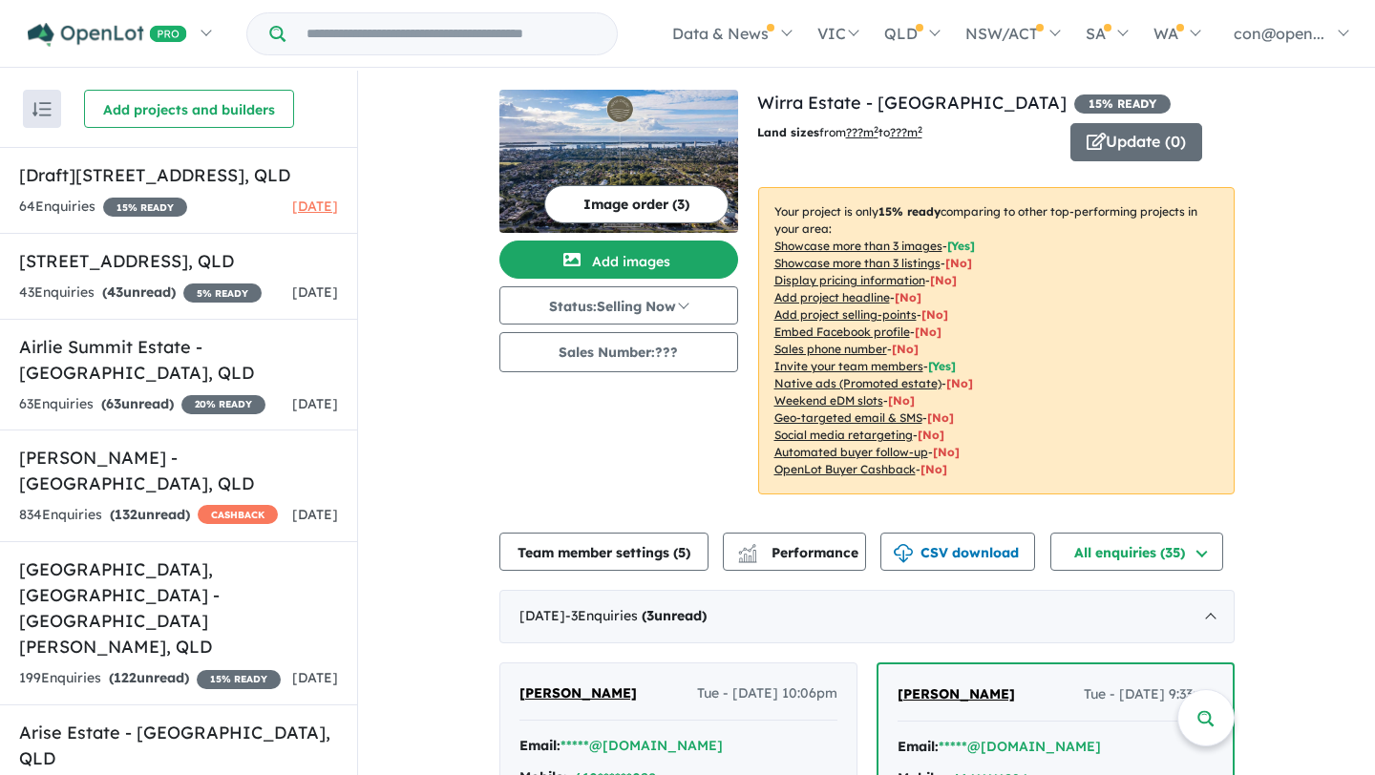
scroll to position [11, 0]
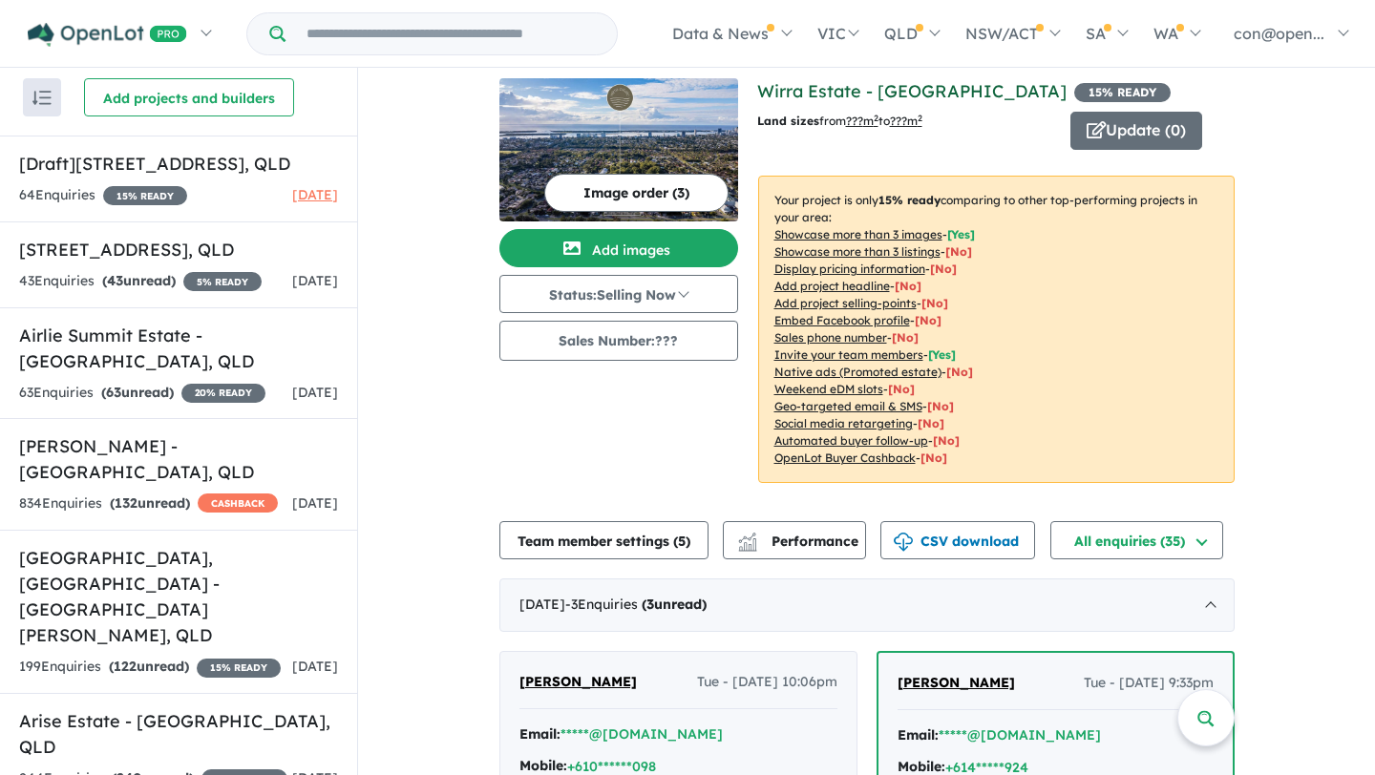
click at [871, 90] on link "Wirra Estate - [GEOGRAPHIC_DATA]" at bounding box center [911, 91] width 309 height 22
